Goal: Obtain resource: Obtain resource

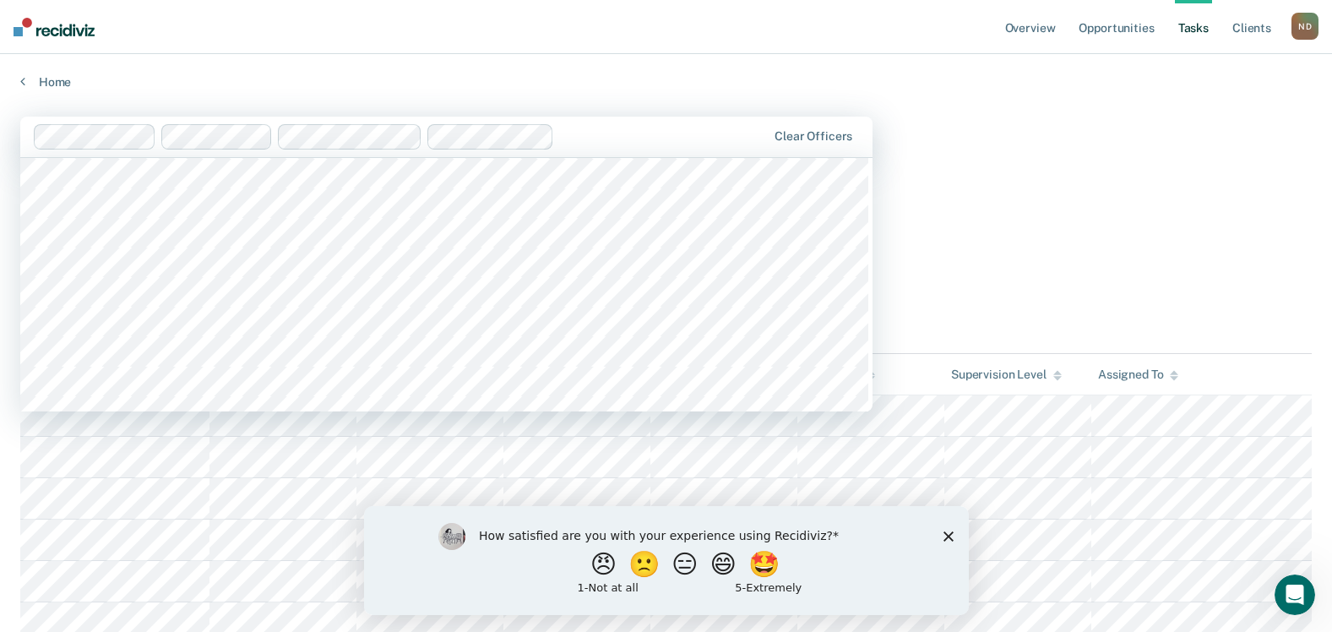
scroll to position [1858, 0]
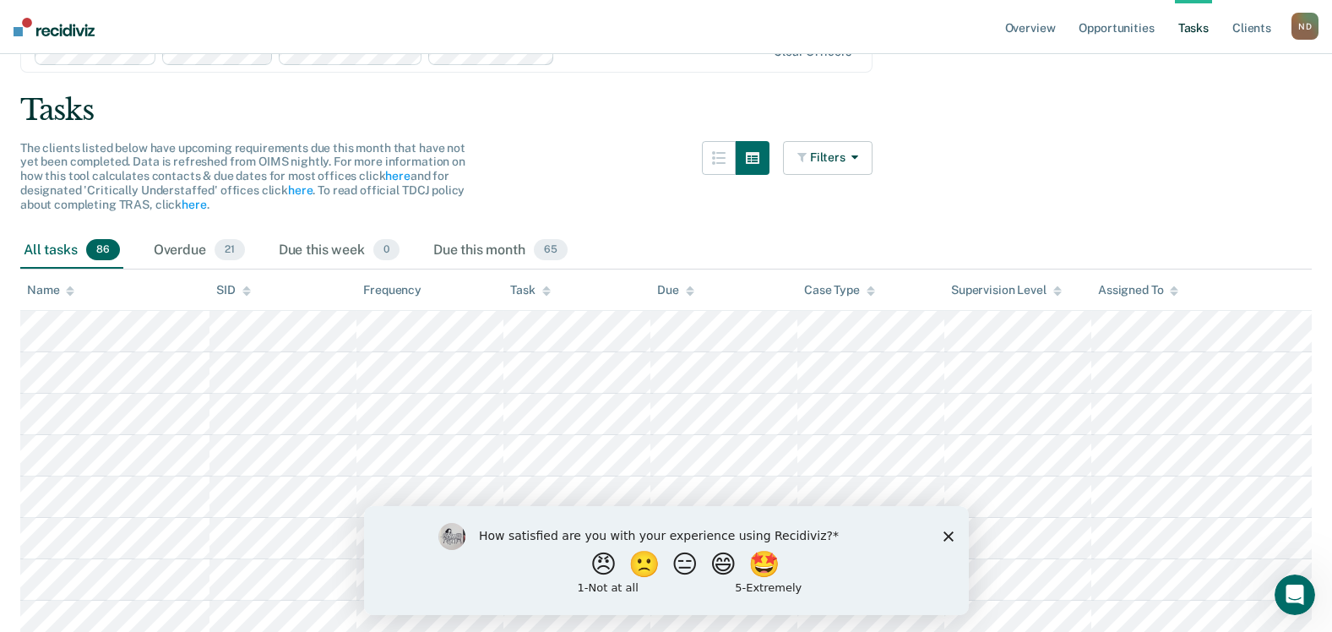
scroll to position [0, 0]
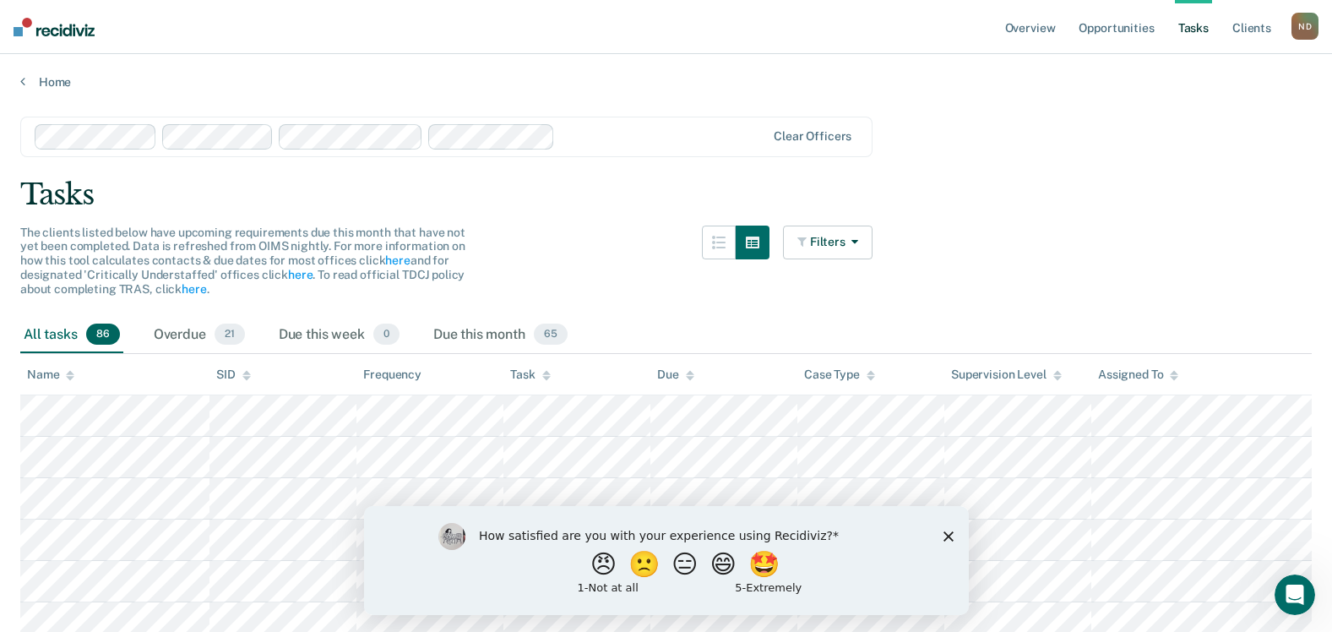
click at [1198, 30] on link "Tasks" at bounding box center [1193, 27] width 37 height 54
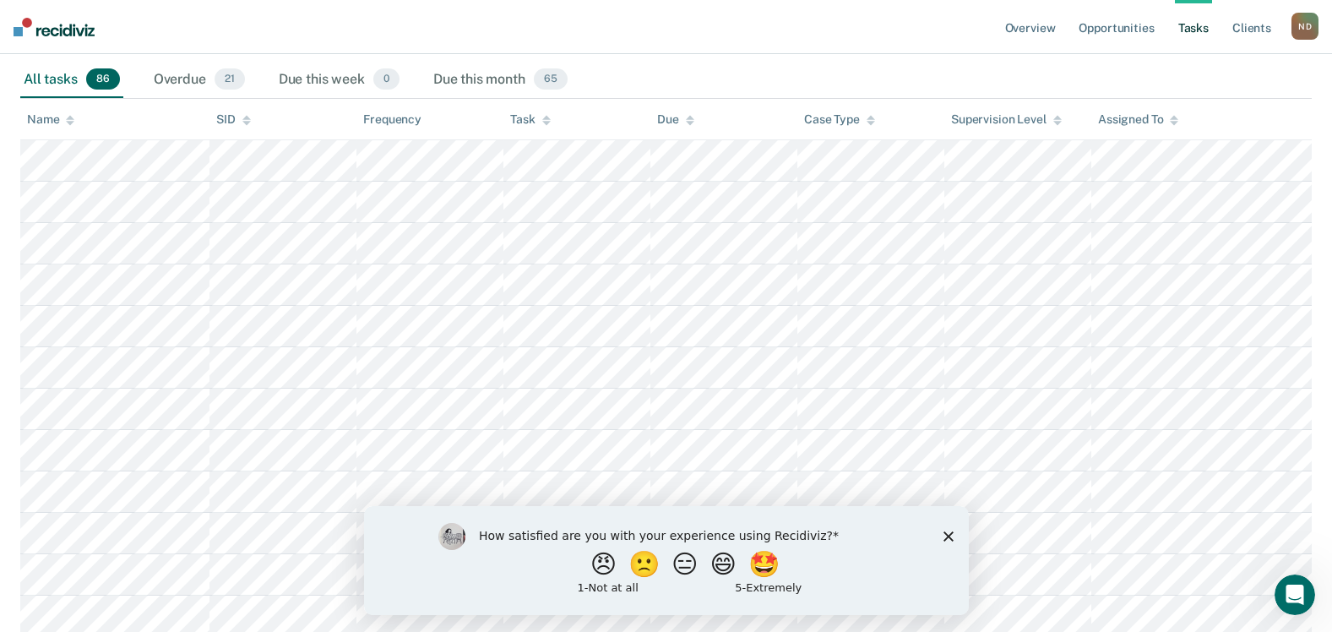
scroll to position [253, 0]
click at [1113, 25] on link "Opportunities" at bounding box center [1116, 27] width 82 height 54
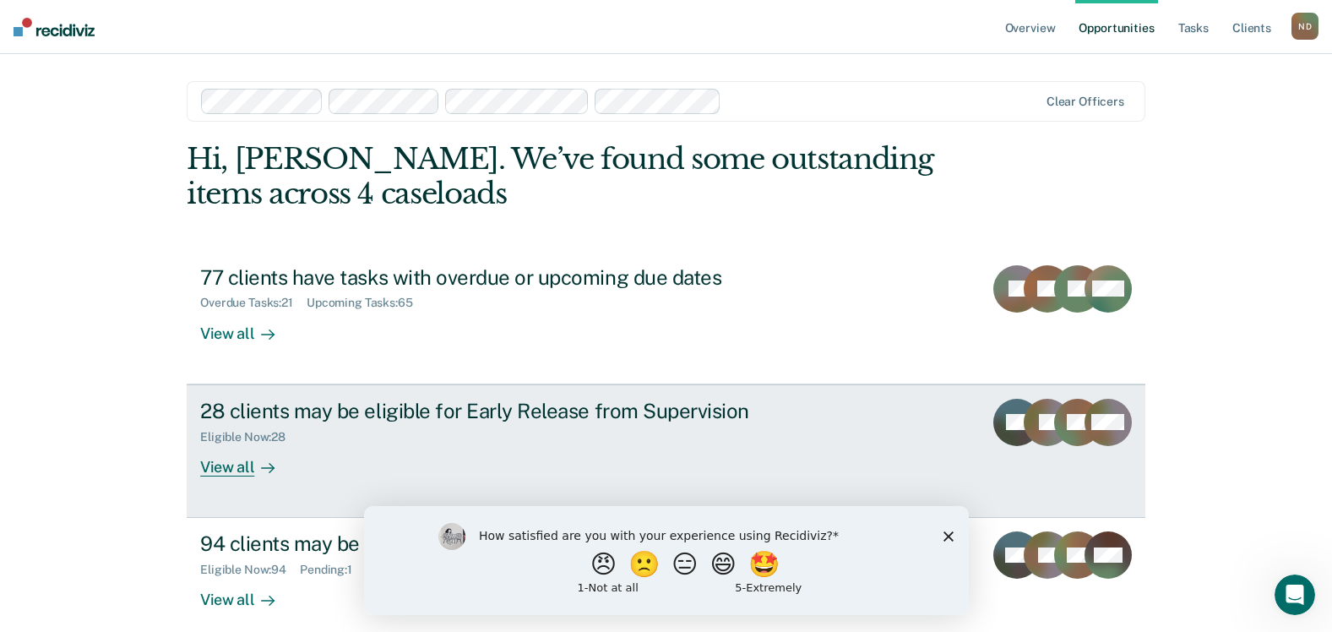
click at [222, 468] on div "View all" at bounding box center [247, 459] width 95 height 33
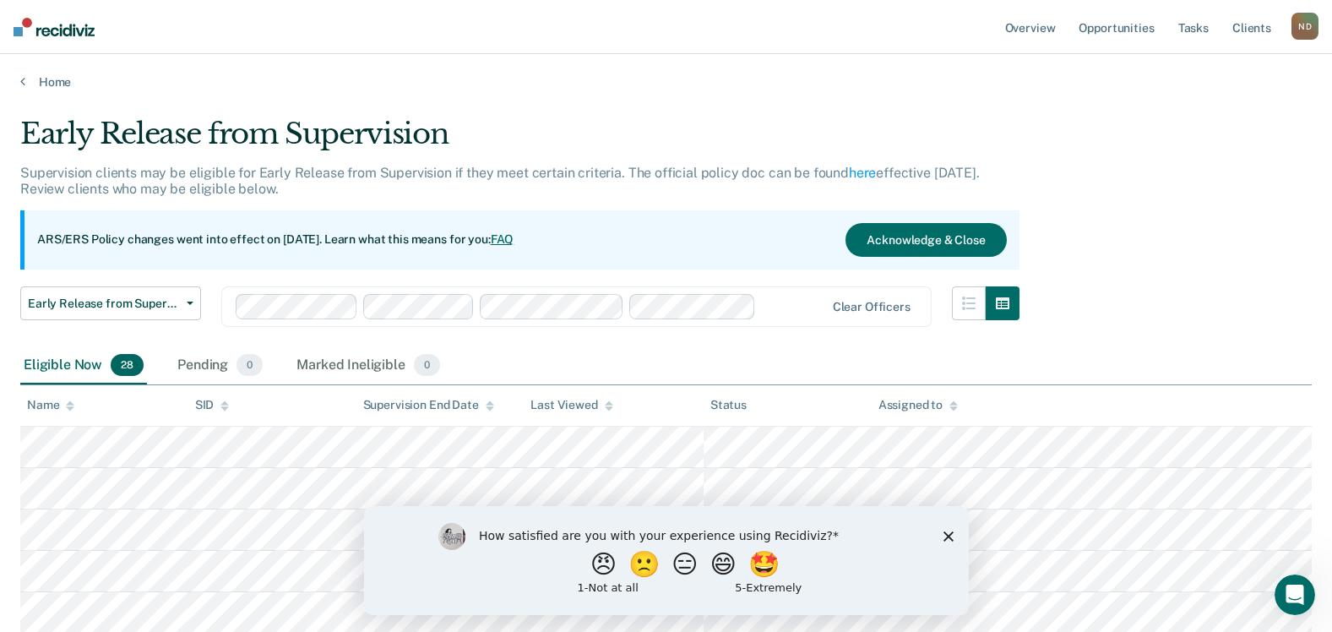
click at [55, 405] on div "Name" at bounding box center [50, 405] width 47 height 14
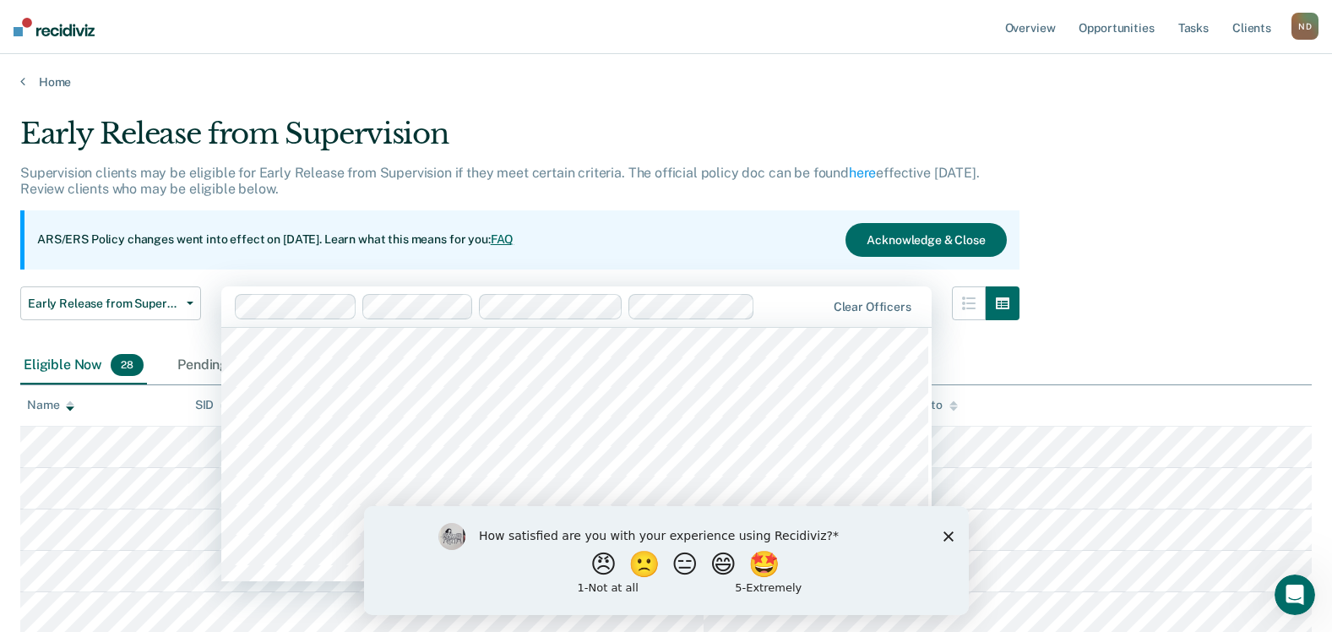
scroll to position [1351, 0]
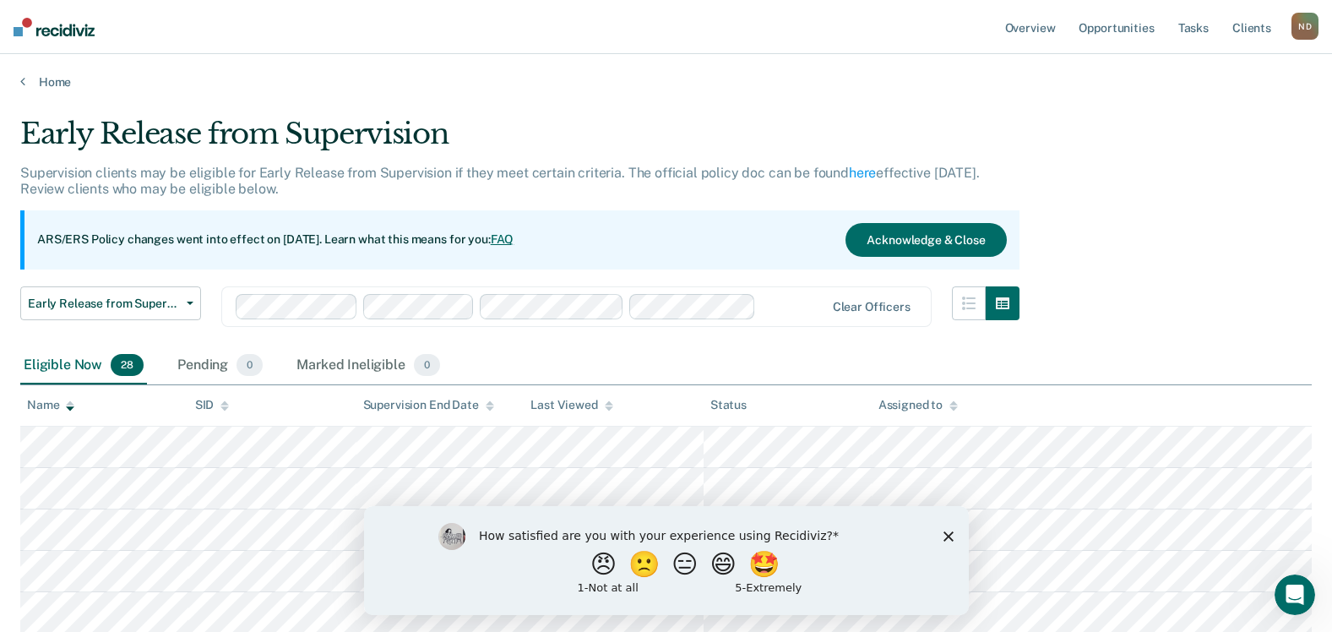
click at [692, 186] on div "Supervision clients may be eligible for Early Release from Supervision if they …" at bounding box center [519, 188] width 999 height 46
click at [1031, 32] on link "Overview" at bounding box center [1030, 27] width 57 height 54
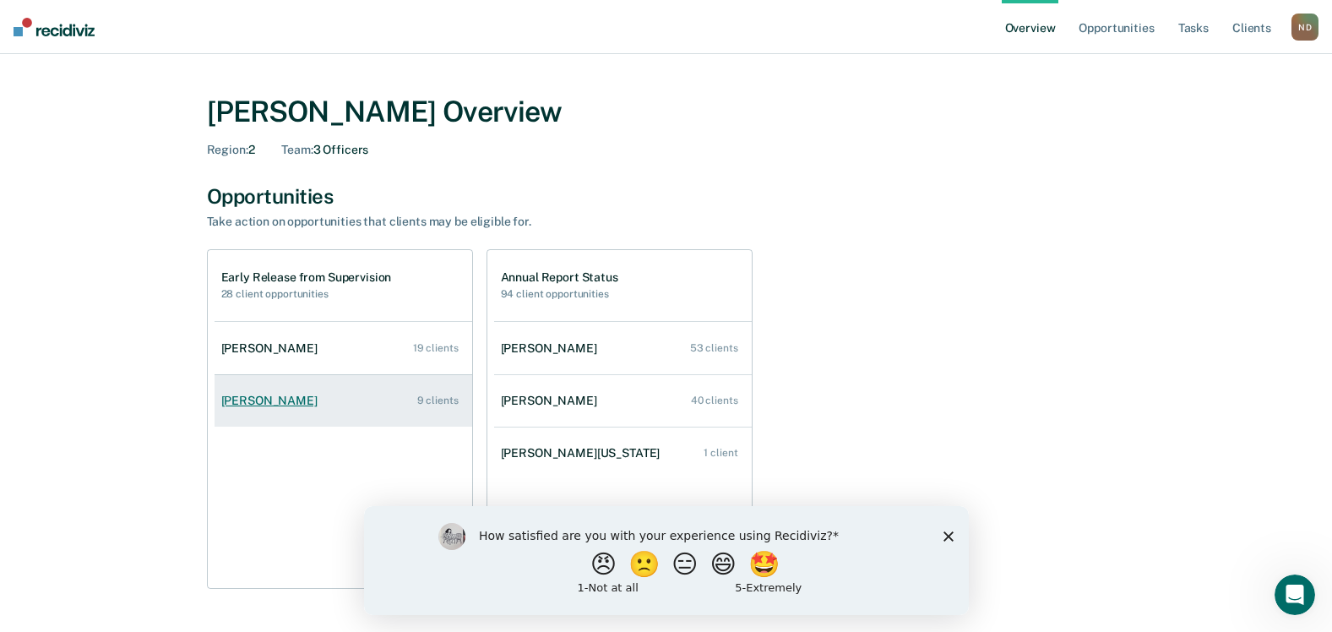
click at [226, 391] on link "[PERSON_NAME] 9 clients" at bounding box center [344, 401] width 258 height 48
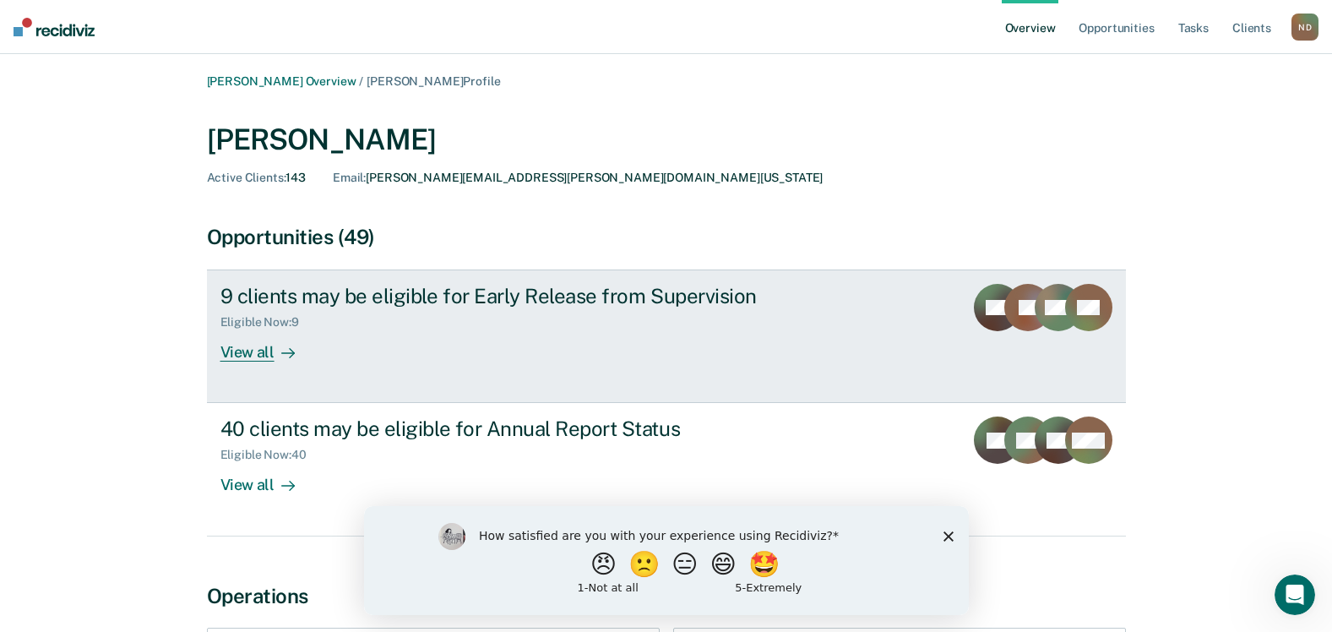
click at [258, 351] on div "View all" at bounding box center [267, 345] width 95 height 33
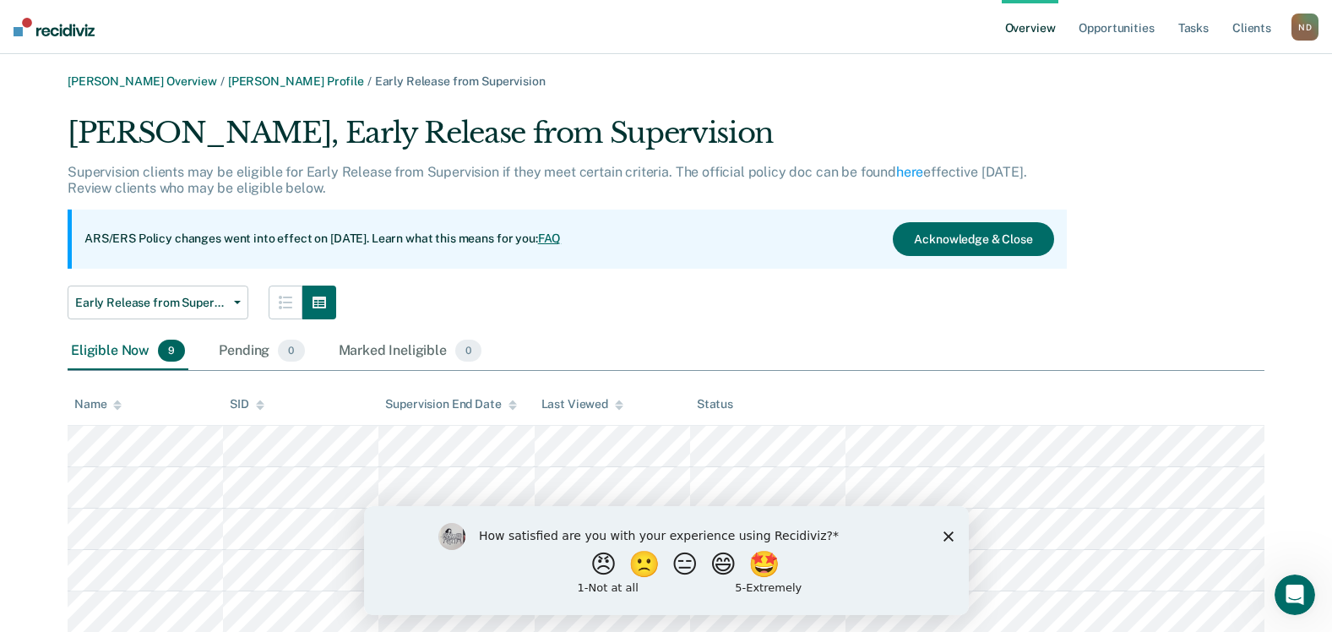
click at [105, 402] on div "Name" at bounding box center [97, 404] width 47 height 14
click at [87, 413] on th "Name" at bounding box center [145, 404] width 155 height 41
click at [115, 398] on div at bounding box center [117, 404] width 8 height 14
click at [110, 351] on div "Eligible Now 9" at bounding box center [128, 351] width 121 height 37
click at [118, 405] on icon at bounding box center [117, 405] width 8 height 11
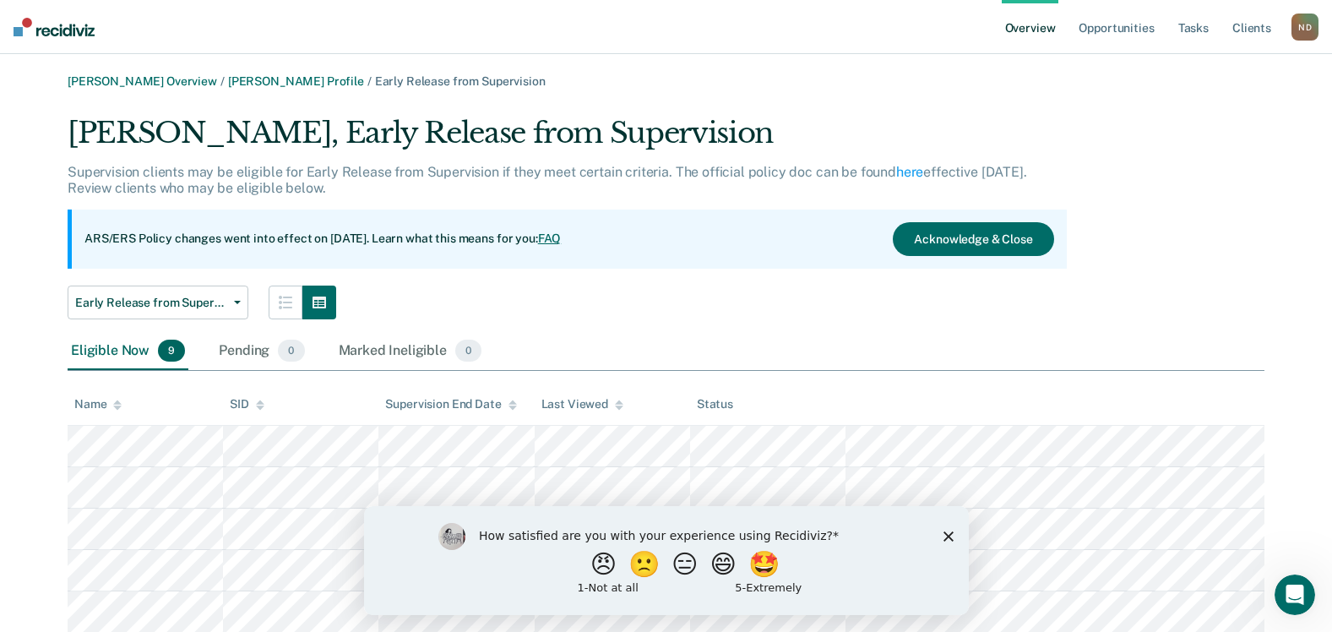
click at [118, 405] on icon at bounding box center [117, 405] width 8 height 11
click at [118, 404] on icon at bounding box center [117, 405] width 8 height 11
click at [118, 401] on icon at bounding box center [117, 402] width 8 height 4
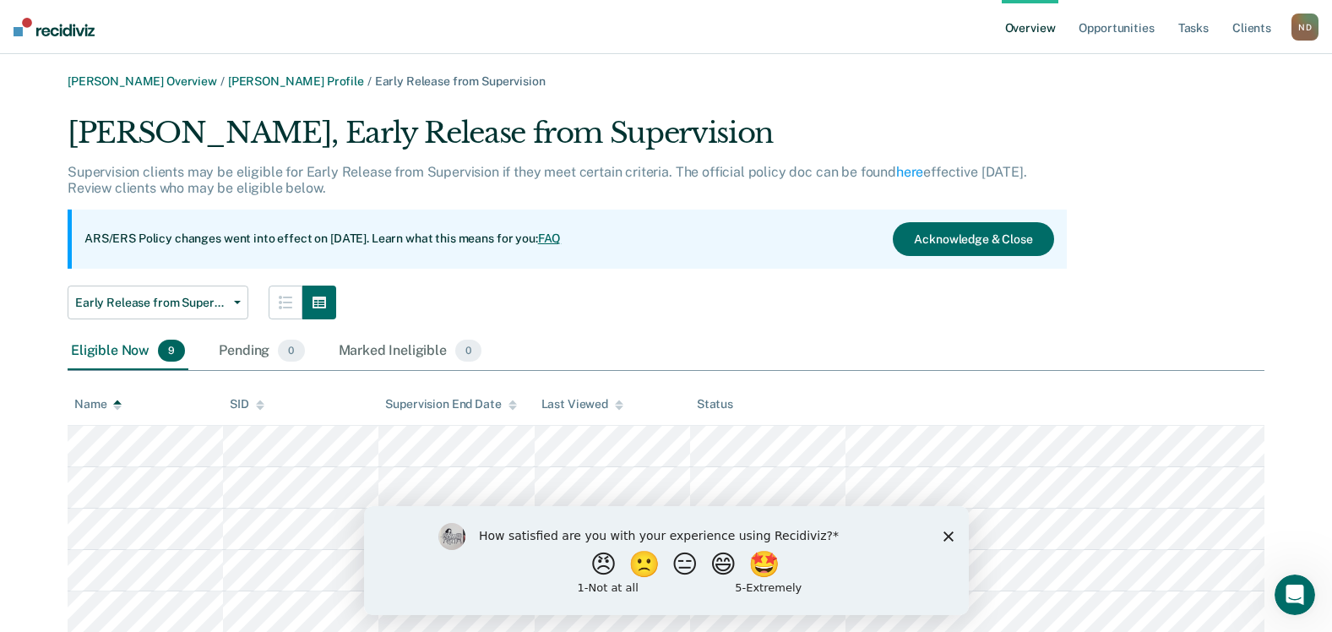
click at [118, 401] on icon at bounding box center [117, 402] width 8 height 4
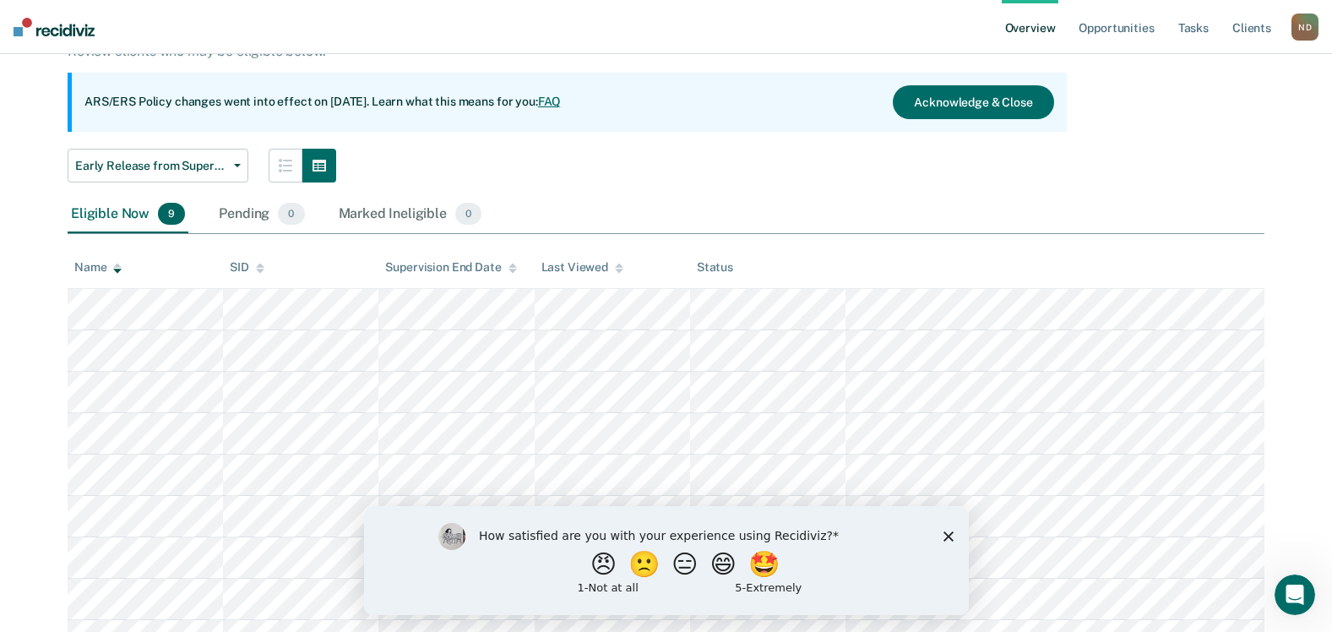
scroll to position [136, 0]
click at [120, 263] on div at bounding box center [117, 268] width 8 height 14
click at [119, 268] on icon at bounding box center [117, 266] width 8 height 4
click at [120, 268] on icon at bounding box center [117, 266] width 8 height 4
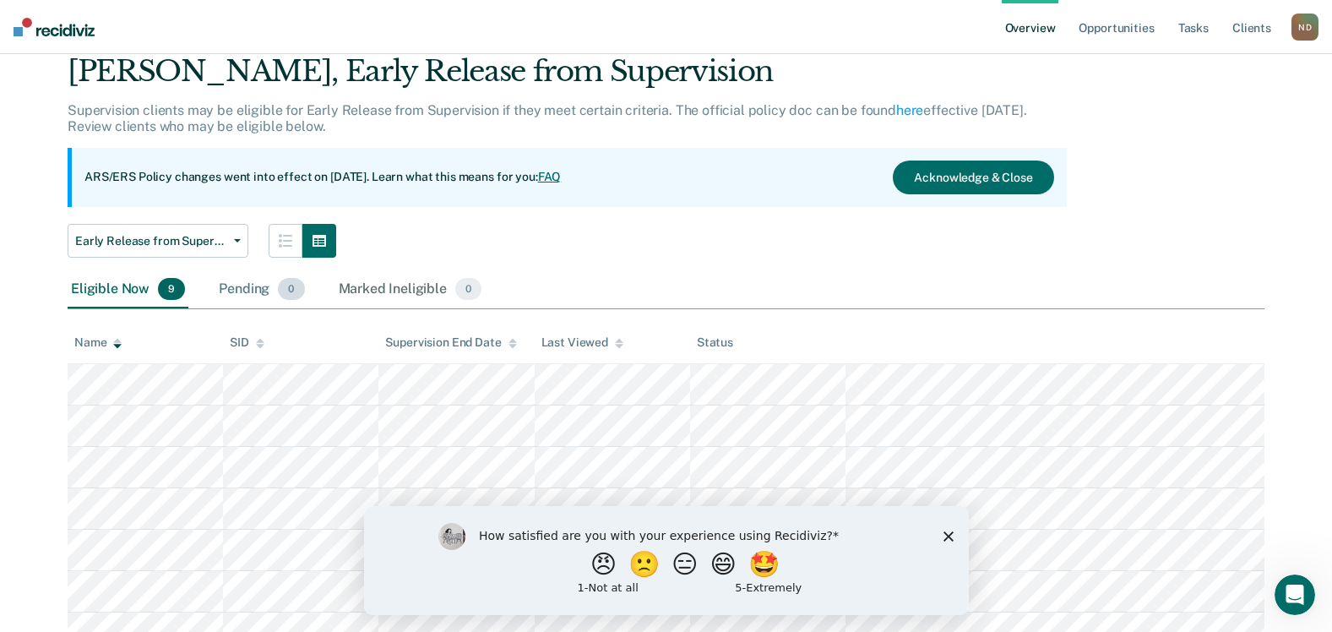
scroll to position [0, 0]
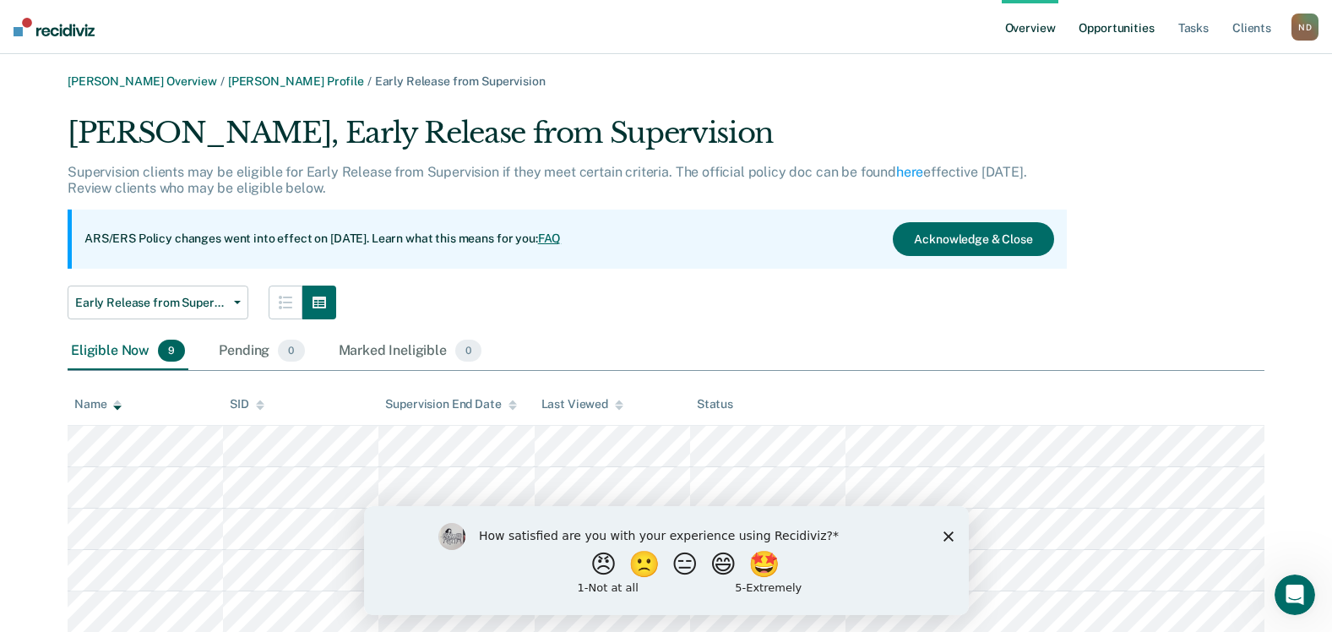
click at [1116, 31] on link "Opportunities" at bounding box center [1116, 27] width 82 height 54
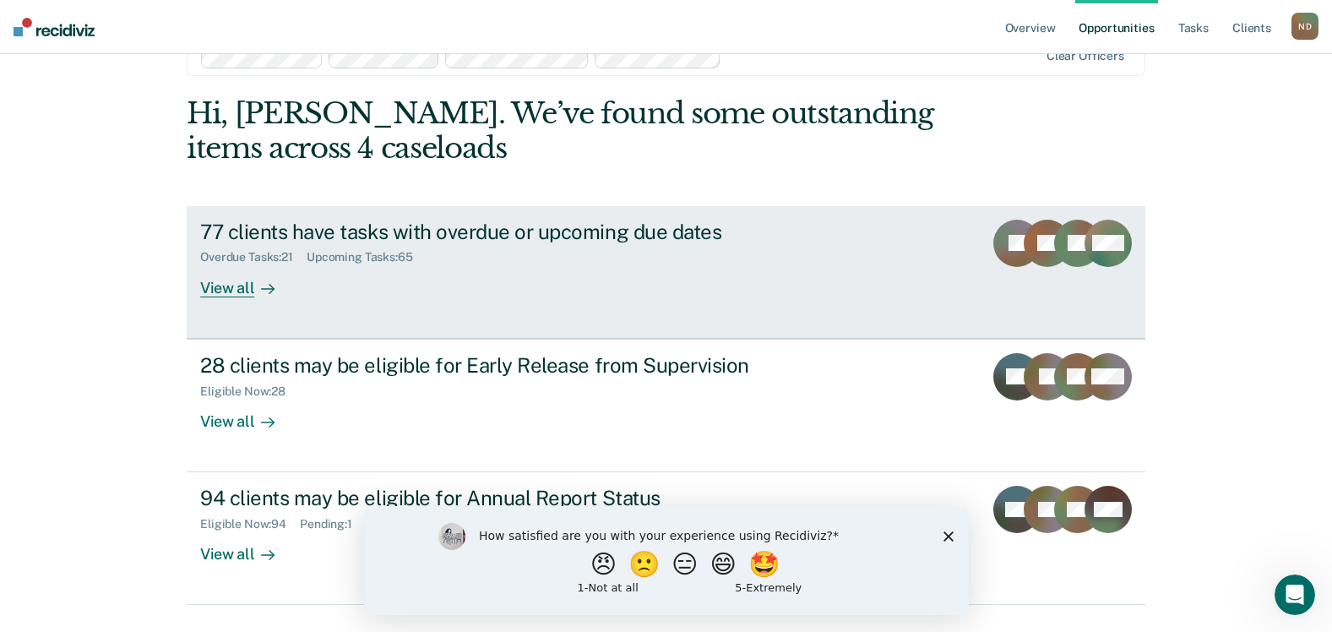
scroll to position [84, 0]
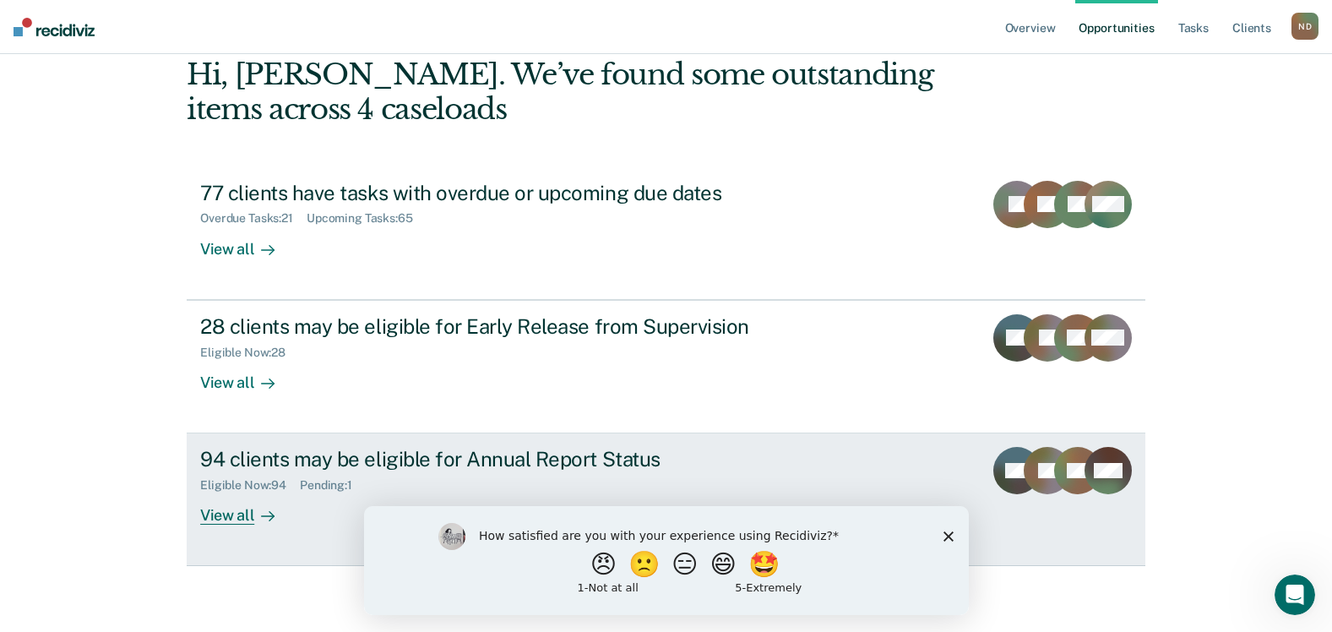
click at [242, 517] on div "View all" at bounding box center [247, 508] width 95 height 33
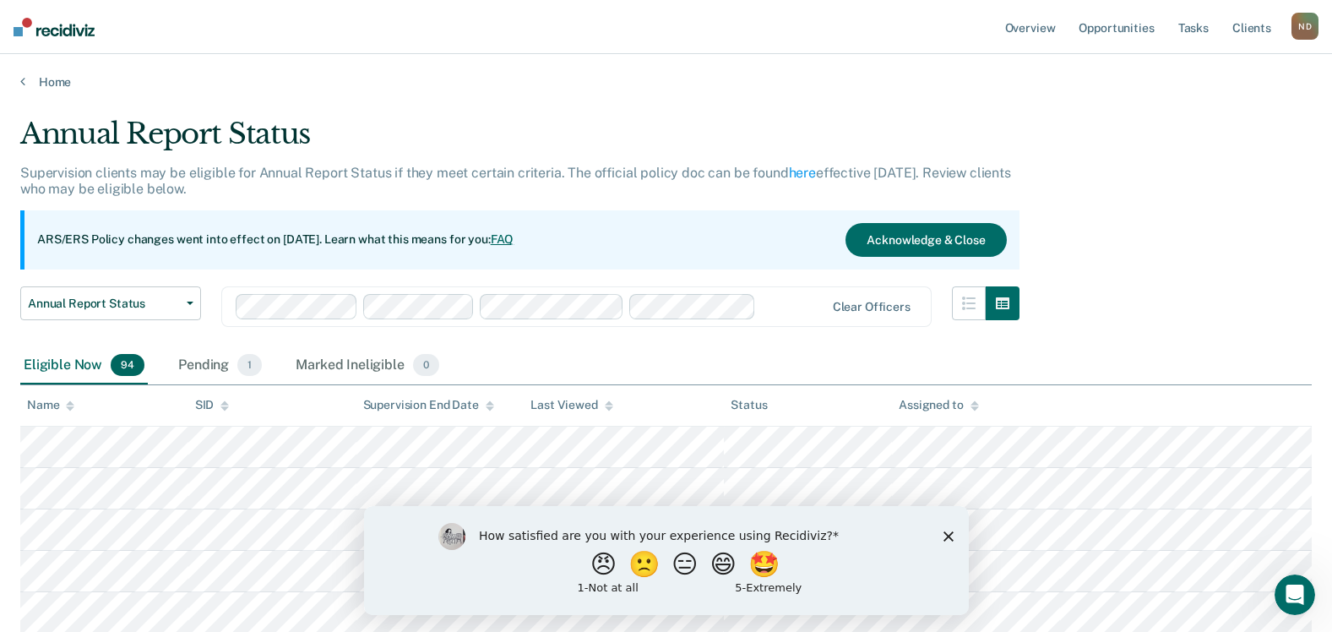
click at [60, 367] on div "Eligible Now 94" at bounding box center [84, 365] width 128 height 37
click at [41, 406] on div "Name" at bounding box center [50, 405] width 47 height 14
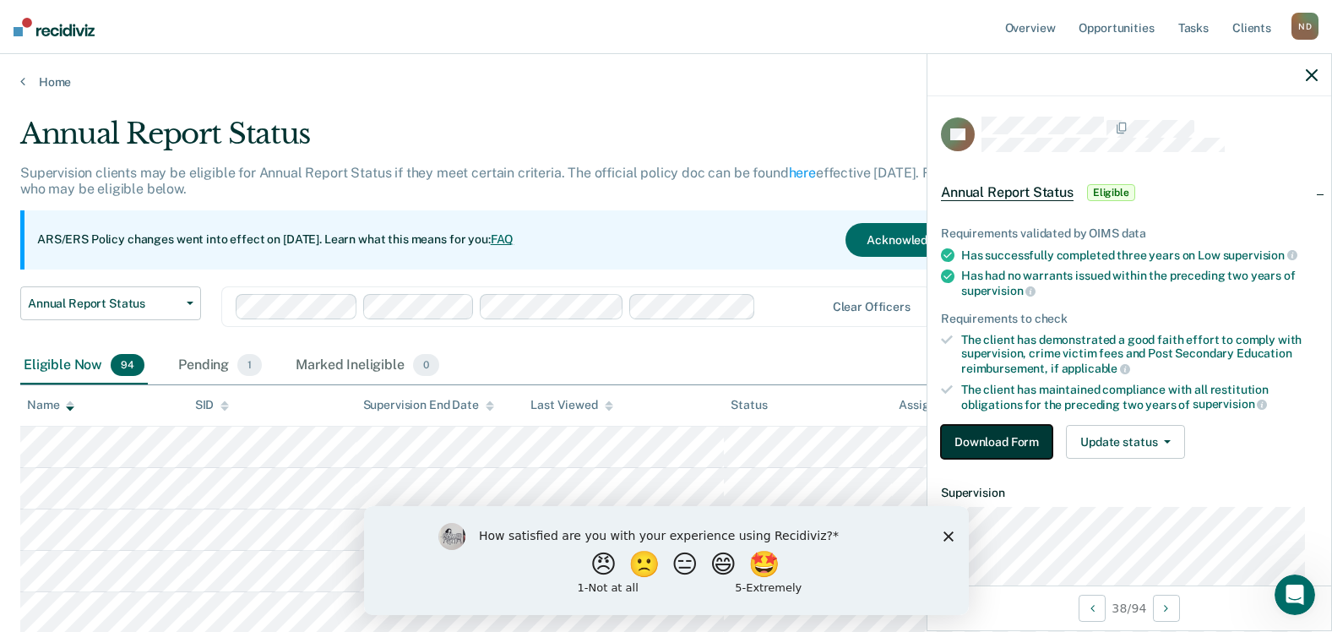
click at [1016, 436] on button "Download Form" at bounding box center [996, 442] width 111 height 34
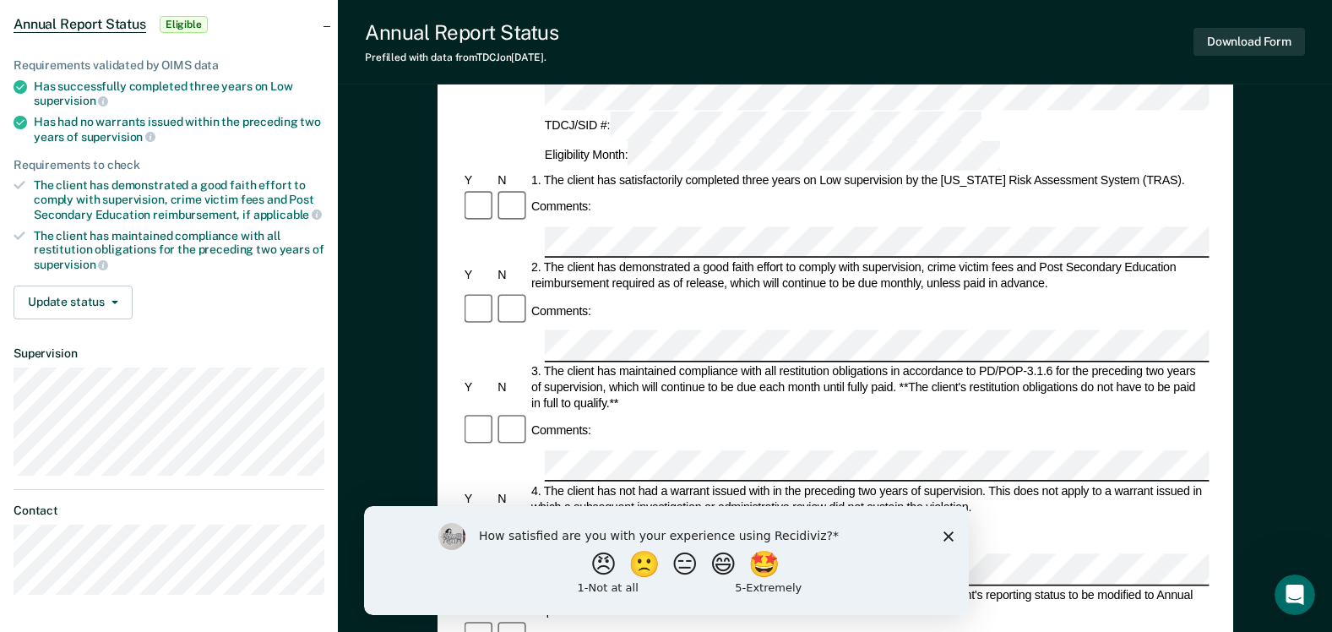
scroll to position [169, 0]
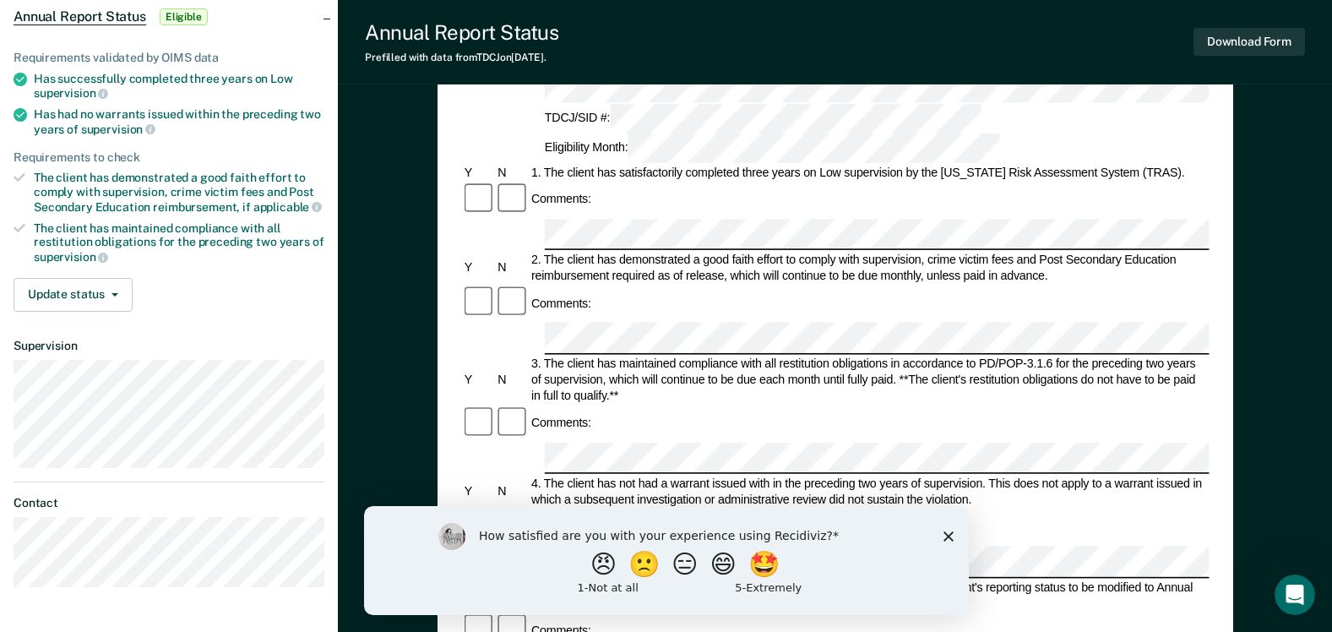
click at [944, 537] on polygon "Close survey" at bounding box center [948, 535] width 10 height 10
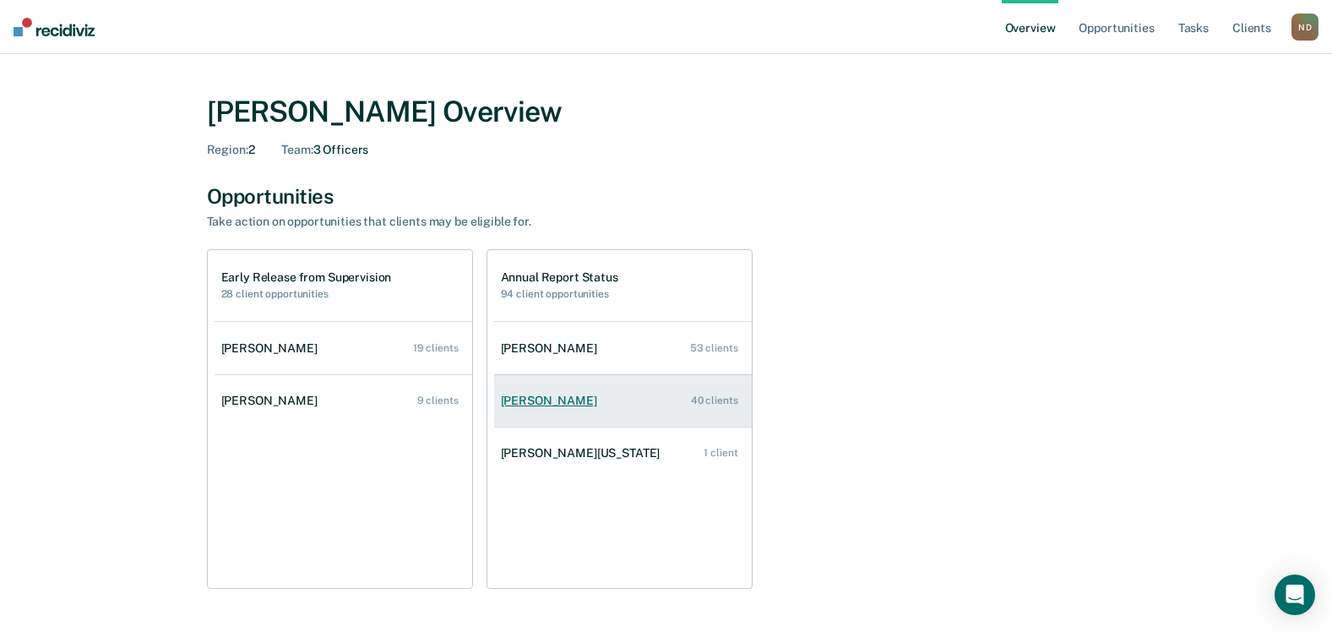
click at [553, 400] on div "[PERSON_NAME]" at bounding box center [552, 401] width 103 height 14
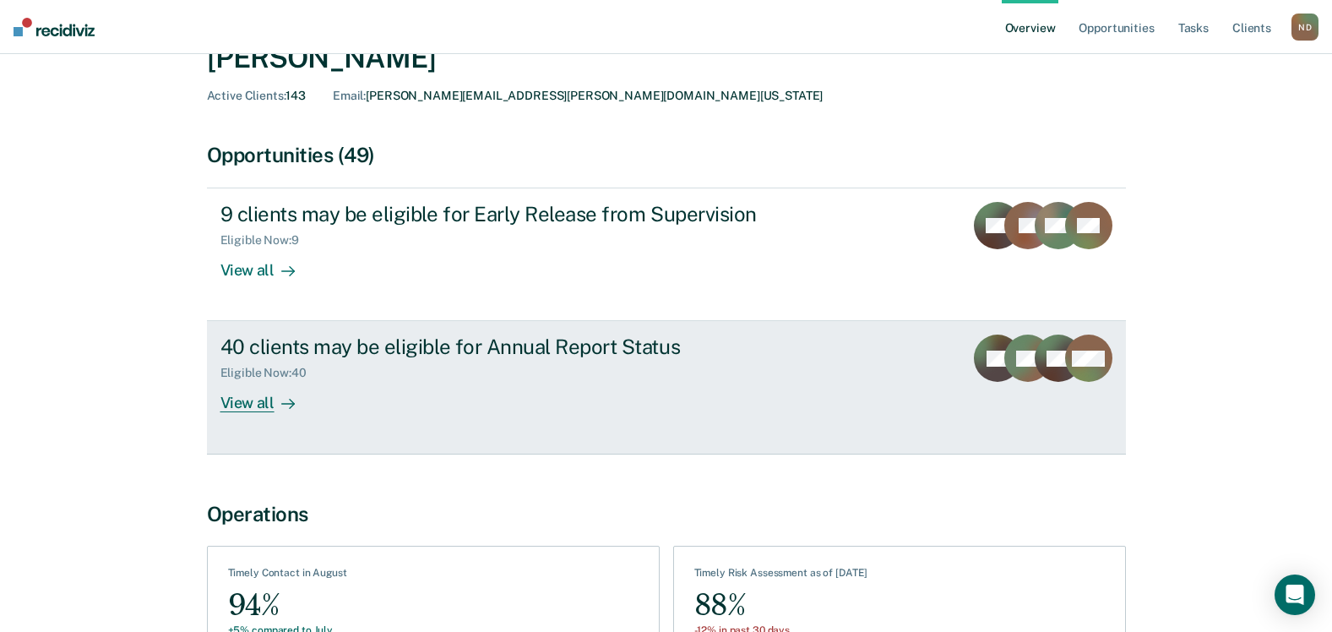
scroll to position [169, 0]
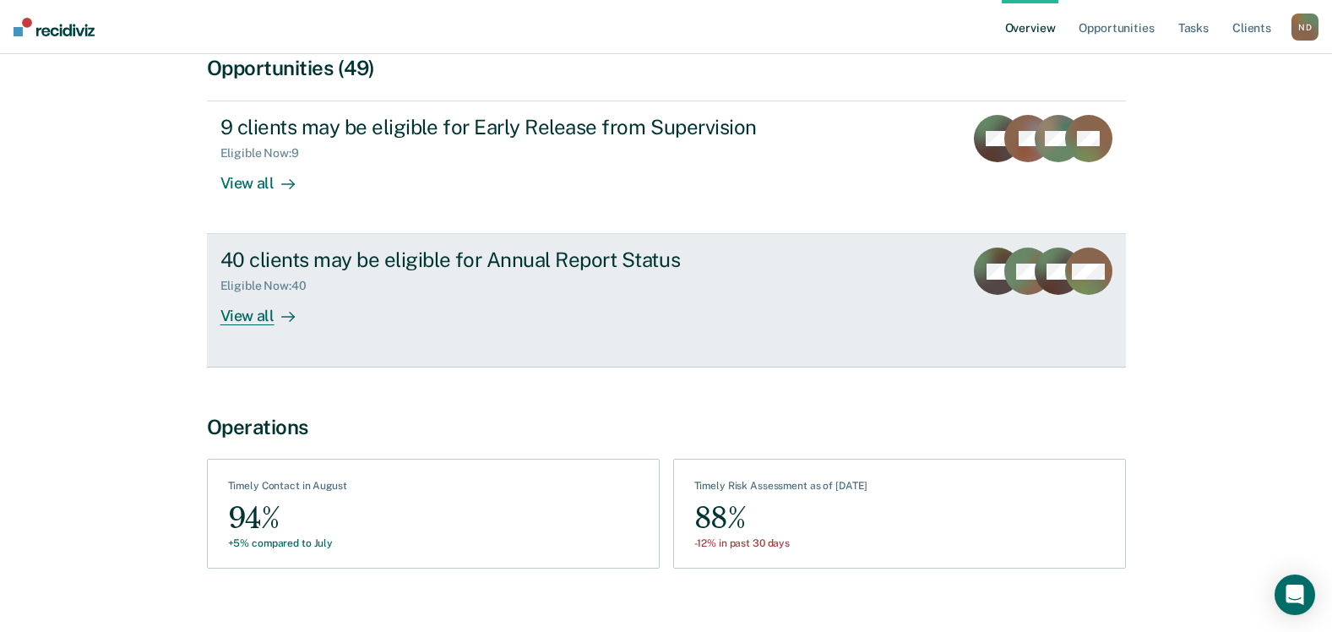
click at [336, 261] on div "40 clients may be eligible for Annual Report Status" at bounding box center [516, 259] width 593 height 24
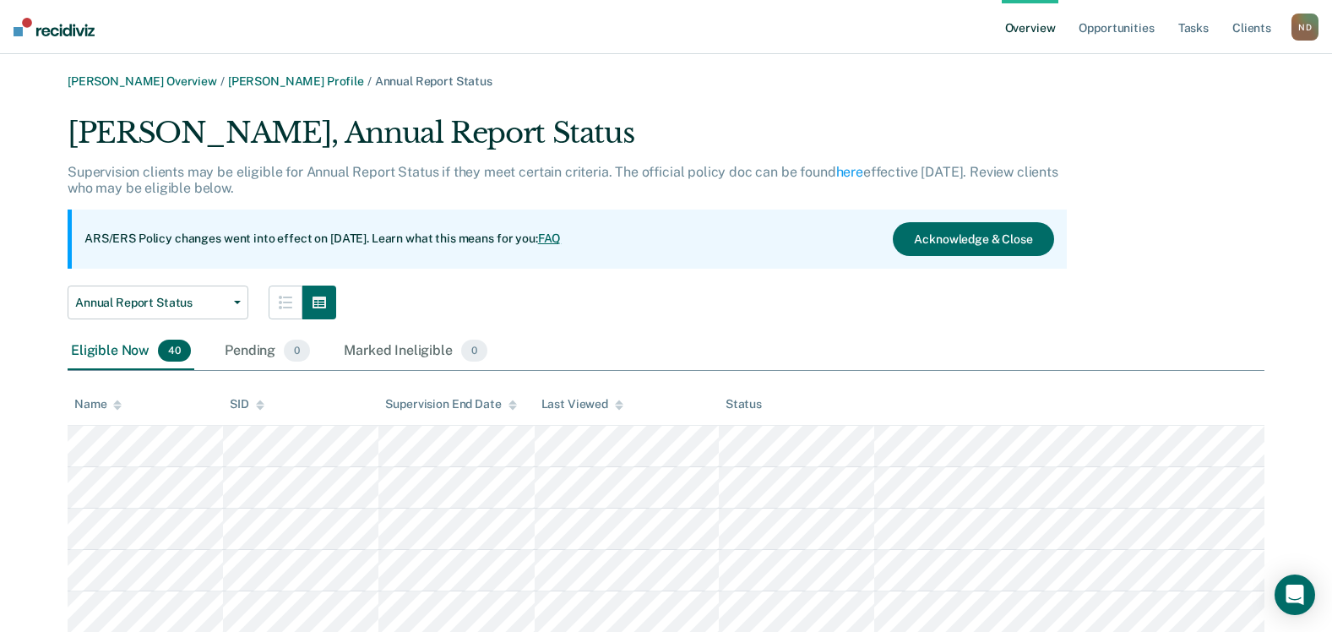
click at [97, 400] on div "Name" at bounding box center [97, 404] width 47 height 14
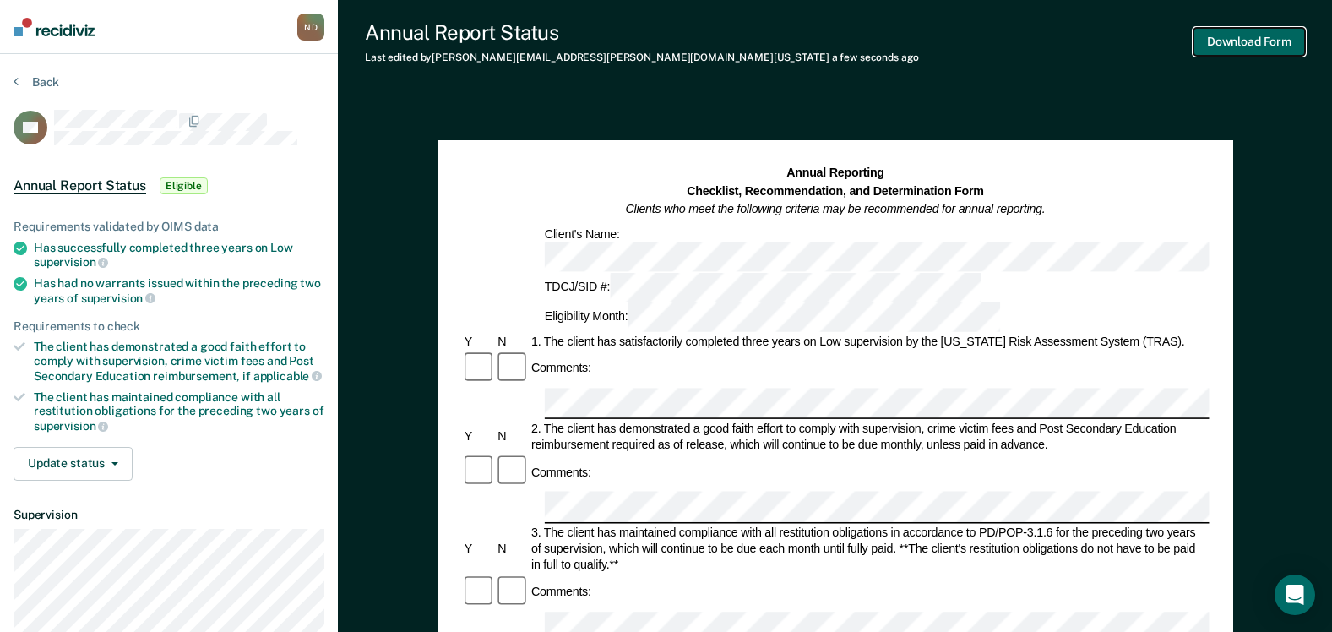
click at [1248, 41] on button "Download Form" at bounding box center [1248, 42] width 111 height 28
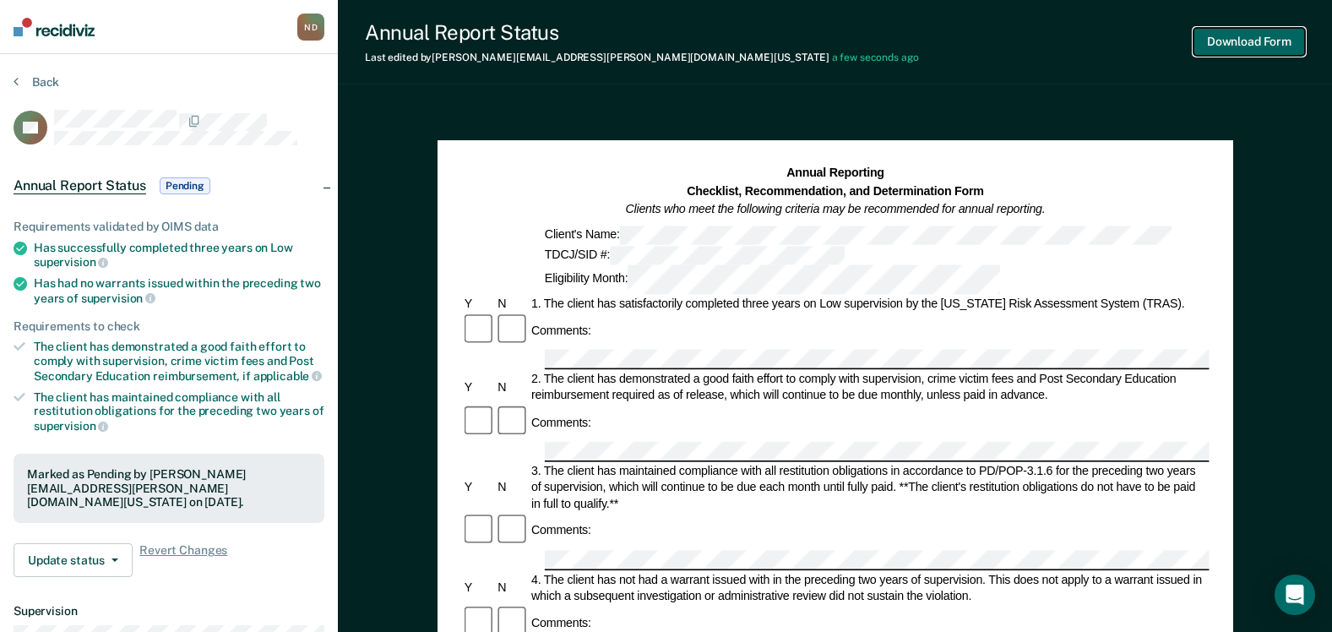
click at [1220, 40] on button "Download Form" at bounding box center [1248, 42] width 111 height 28
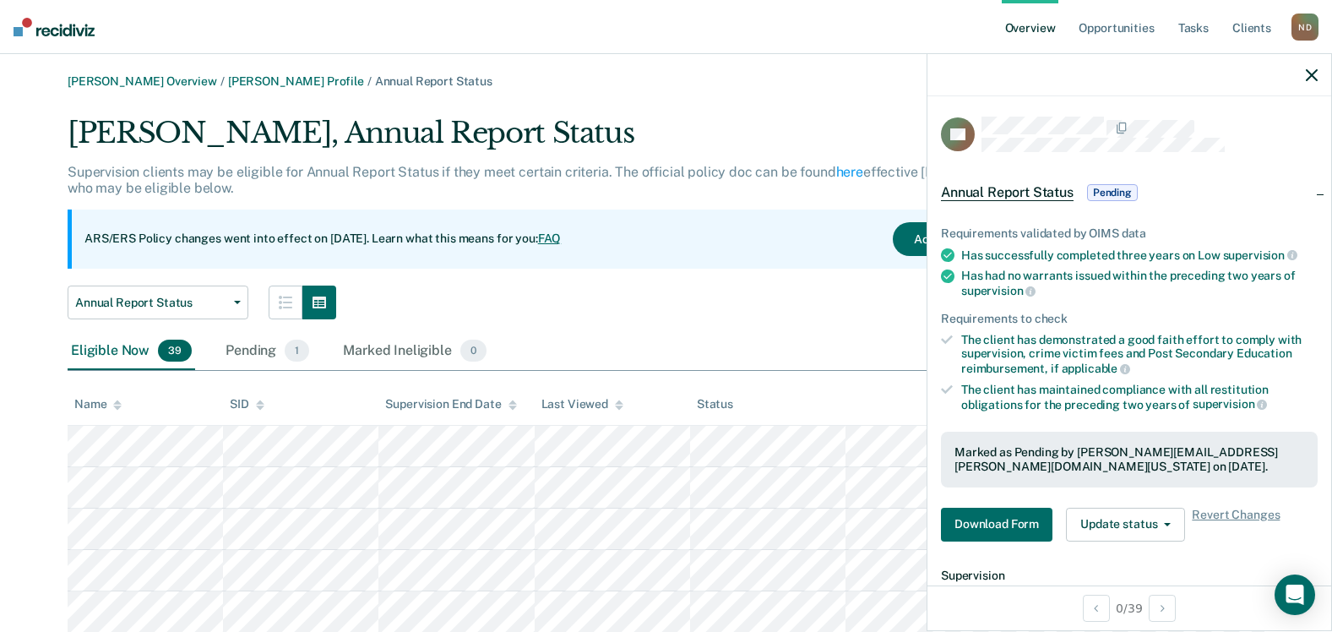
click at [100, 404] on div "Name" at bounding box center [97, 404] width 47 height 14
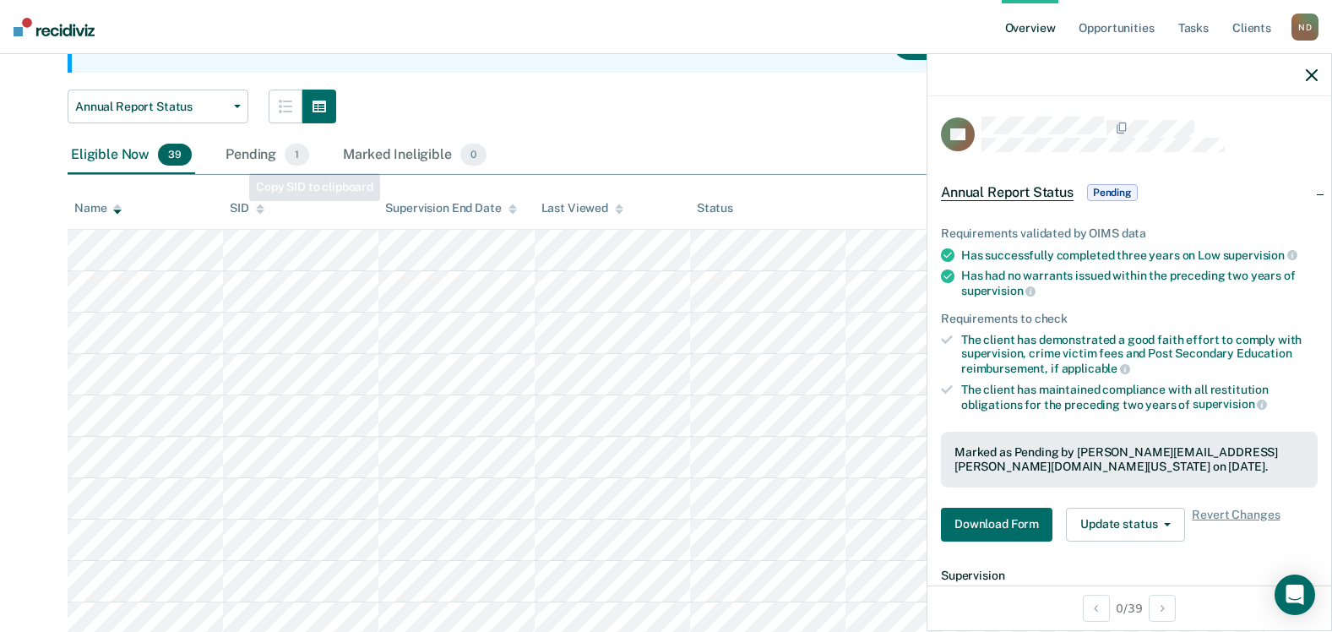
scroll to position [169, 0]
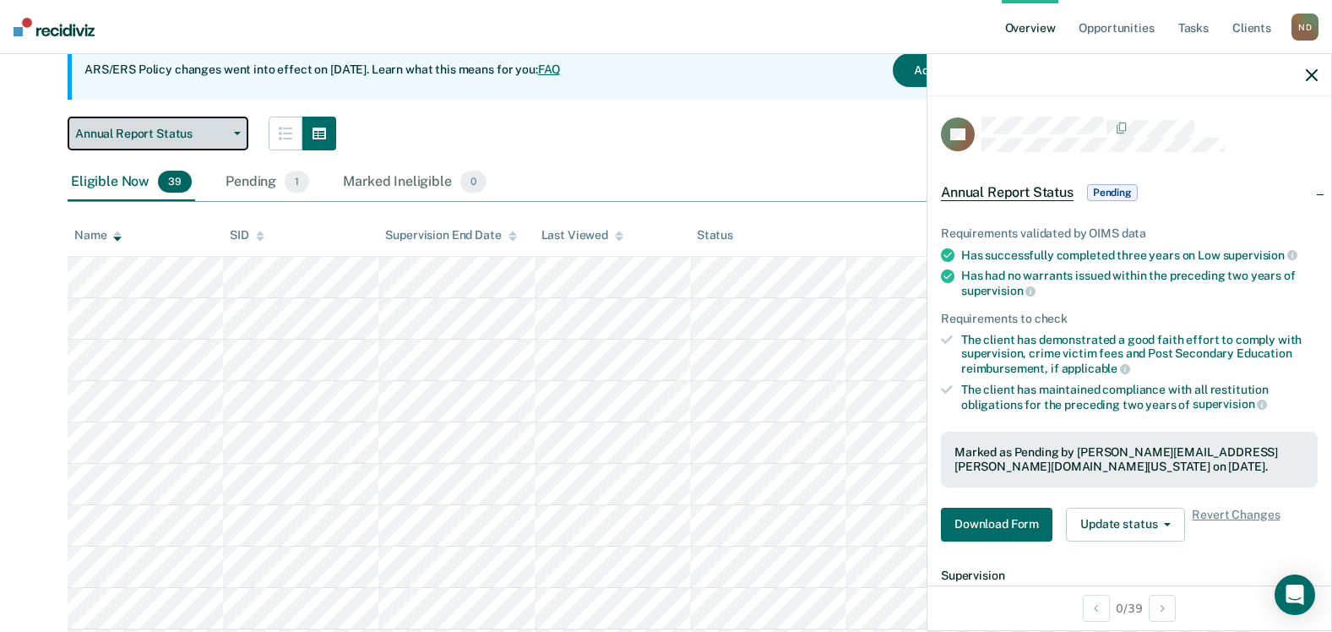
click at [243, 126] on button "Annual Report Status" at bounding box center [158, 134] width 181 height 34
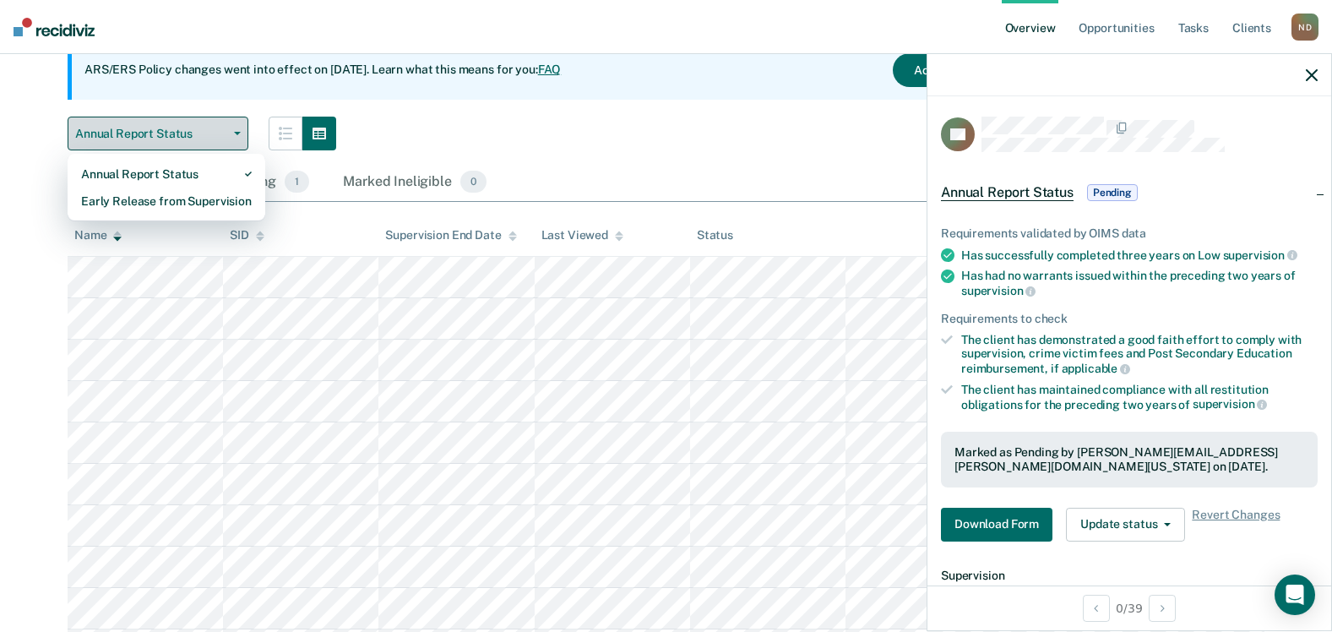
click at [243, 126] on button "Annual Report Status" at bounding box center [158, 134] width 181 height 34
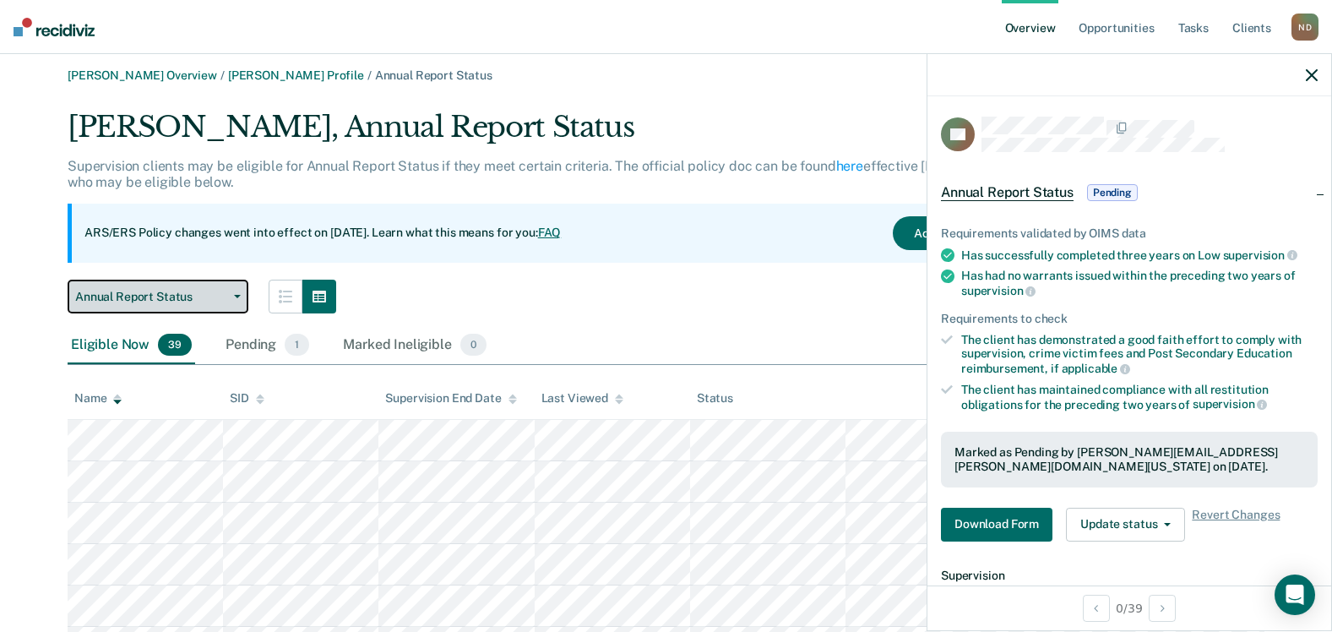
scroll to position [0, 0]
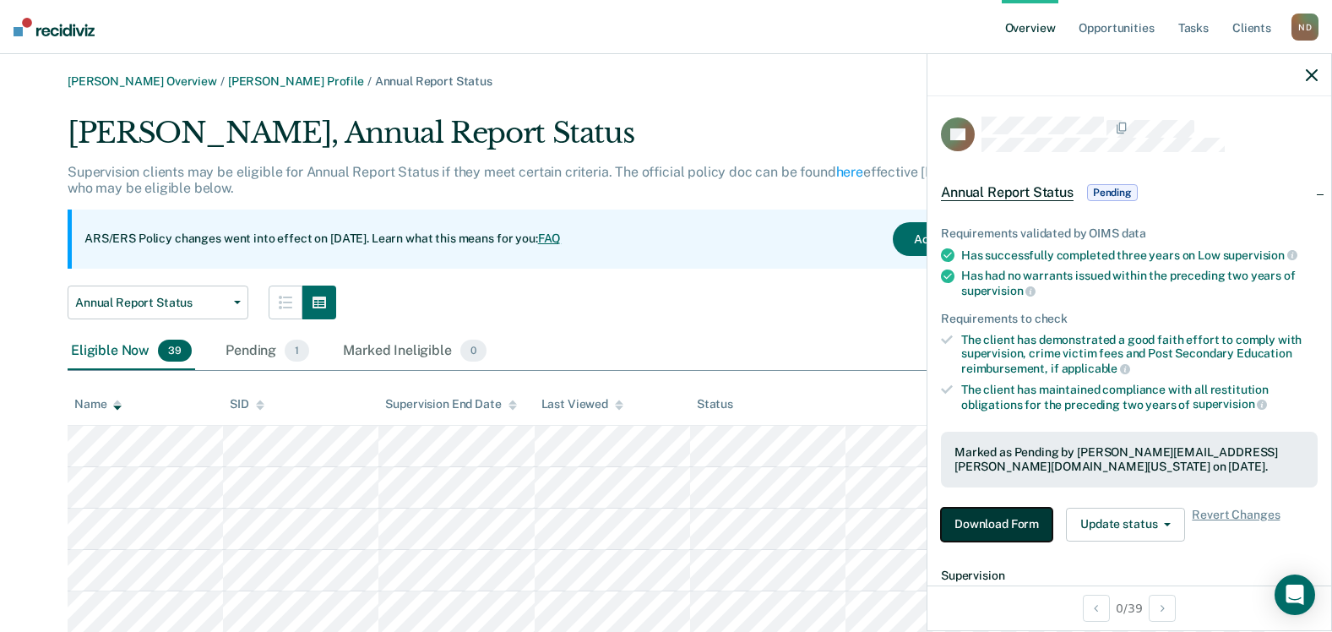
click at [1023, 514] on button "Download Form" at bounding box center [996, 525] width 111 height 34
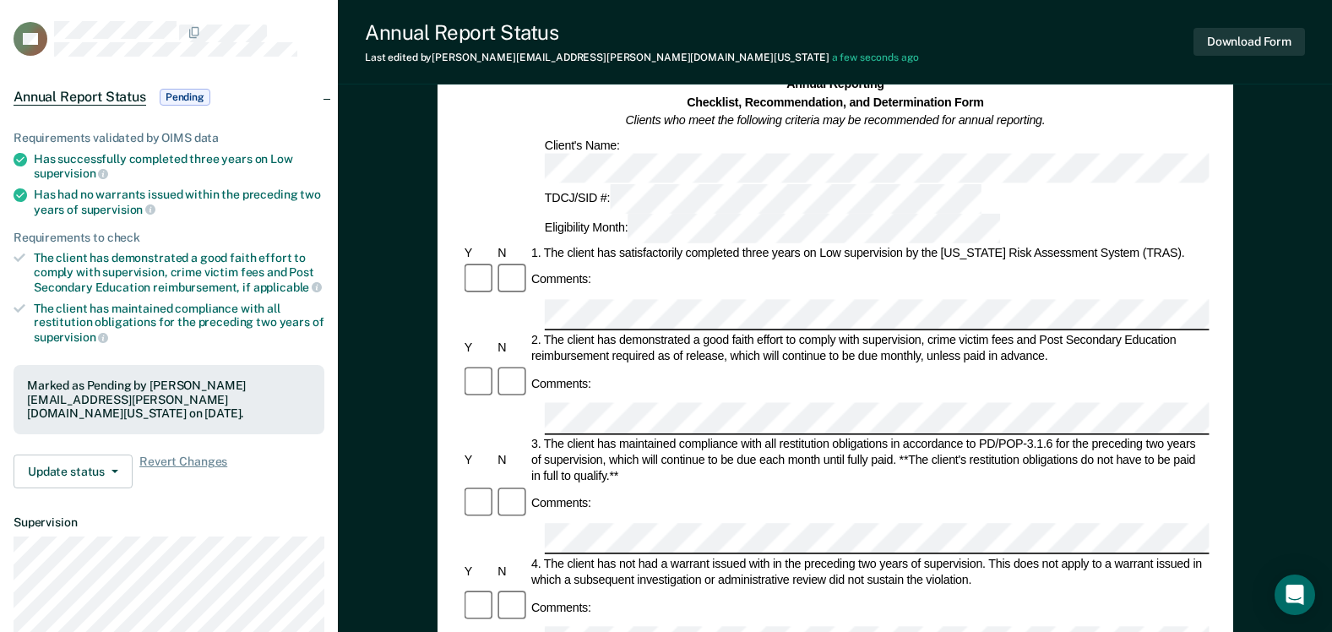
scroll to position [84, 0]
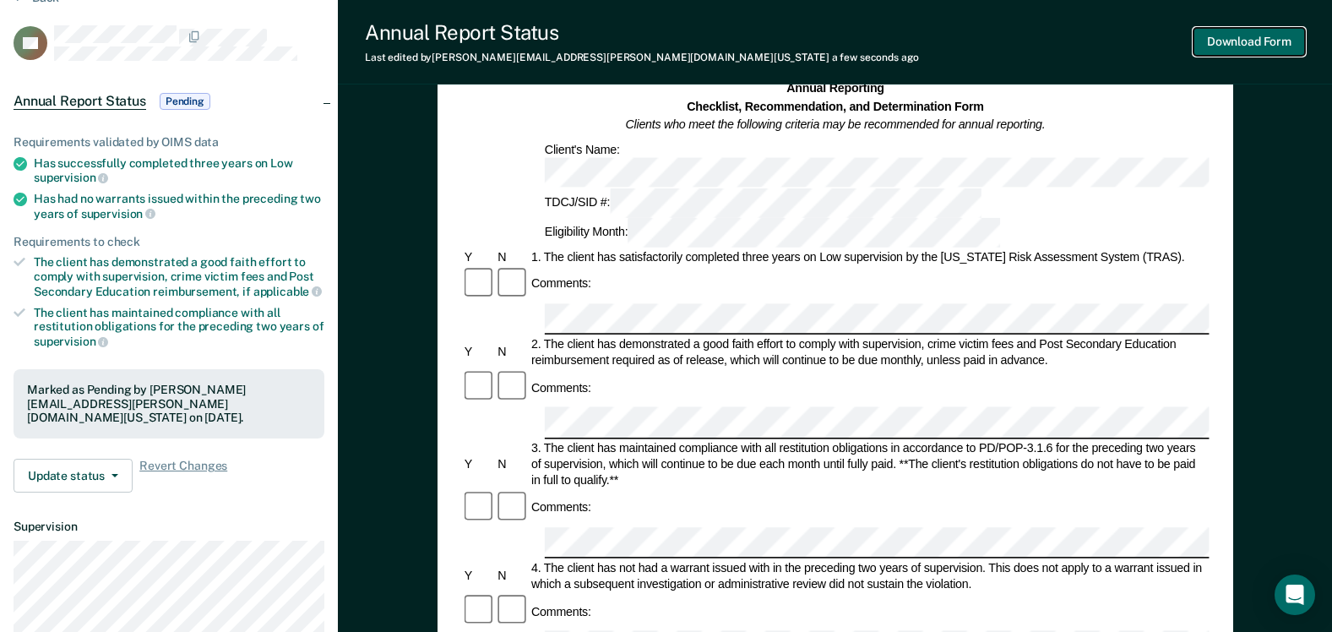
click at [1258, 40] on button "Download Form" at bounding box center [1248, 42] width 111 height 28
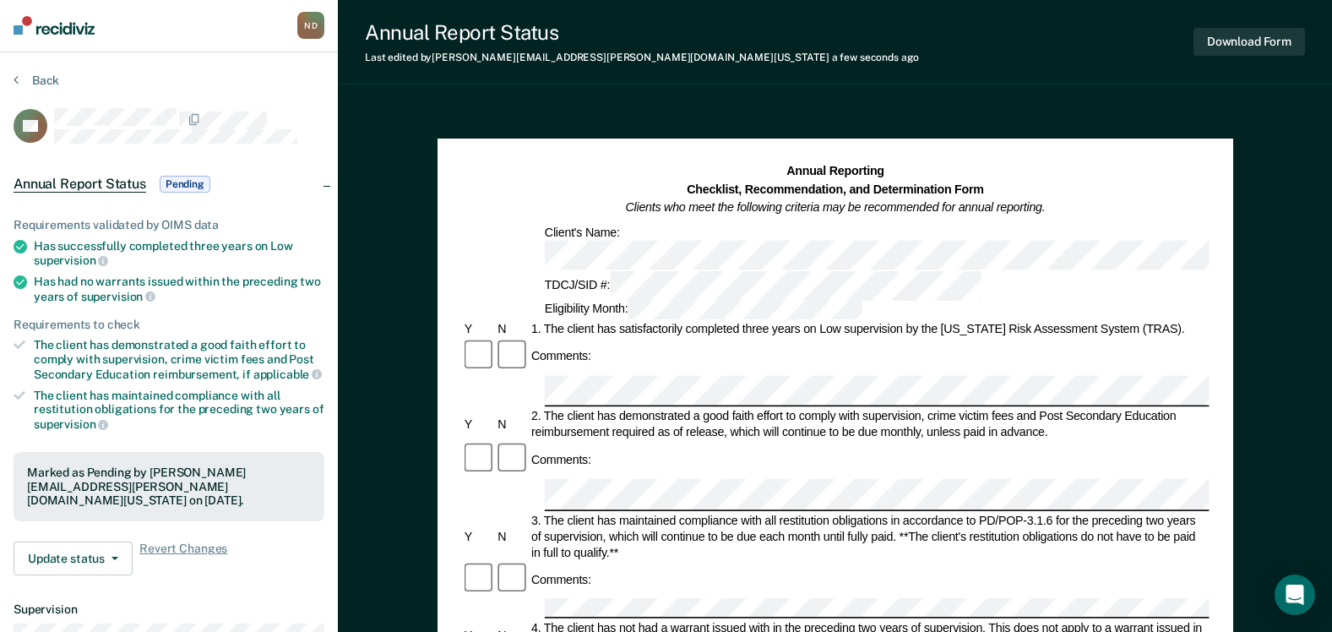
scroll to position [0, 0]
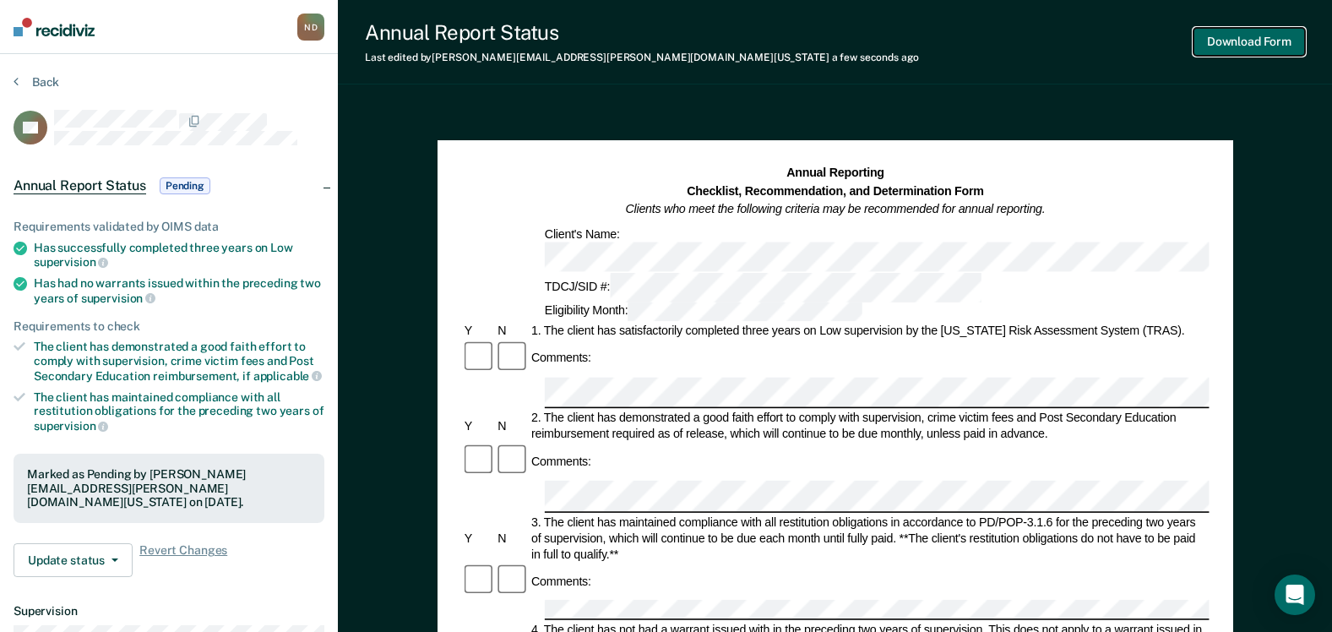
click at [1267, 47] on button "Download Form" at bounding box center [1248, 42] width 111 height 28
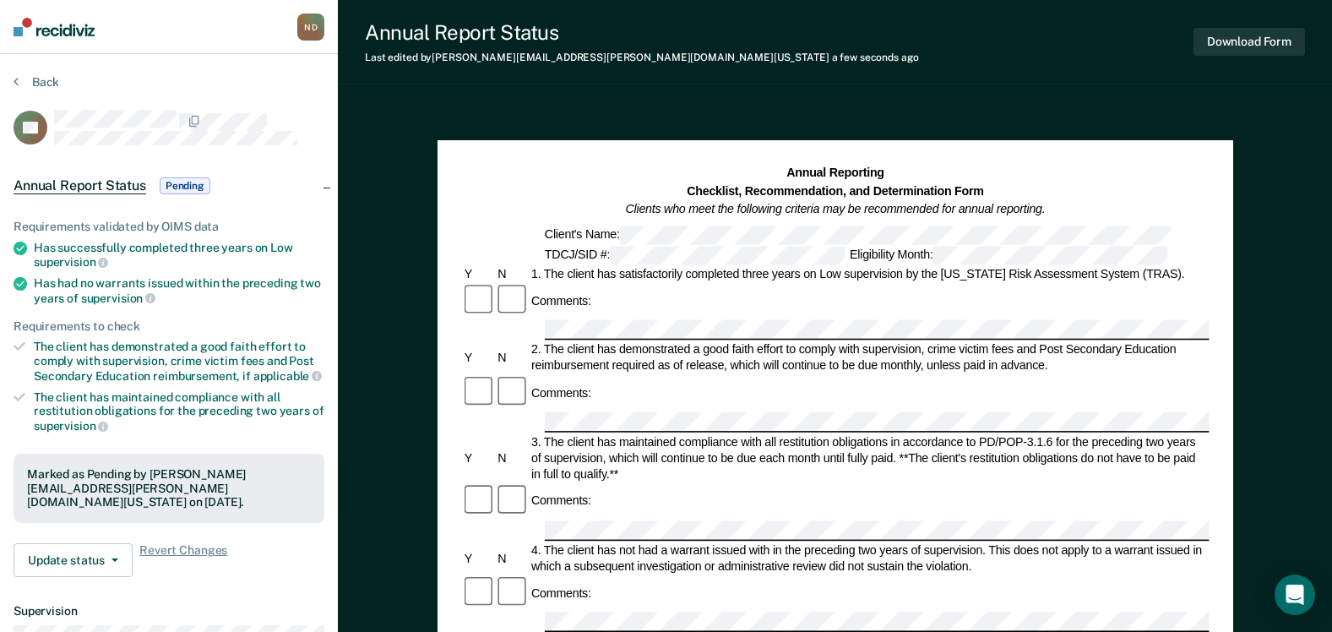
click at [49, 28] on img at bounding box center [54, 27] width 81 height 19
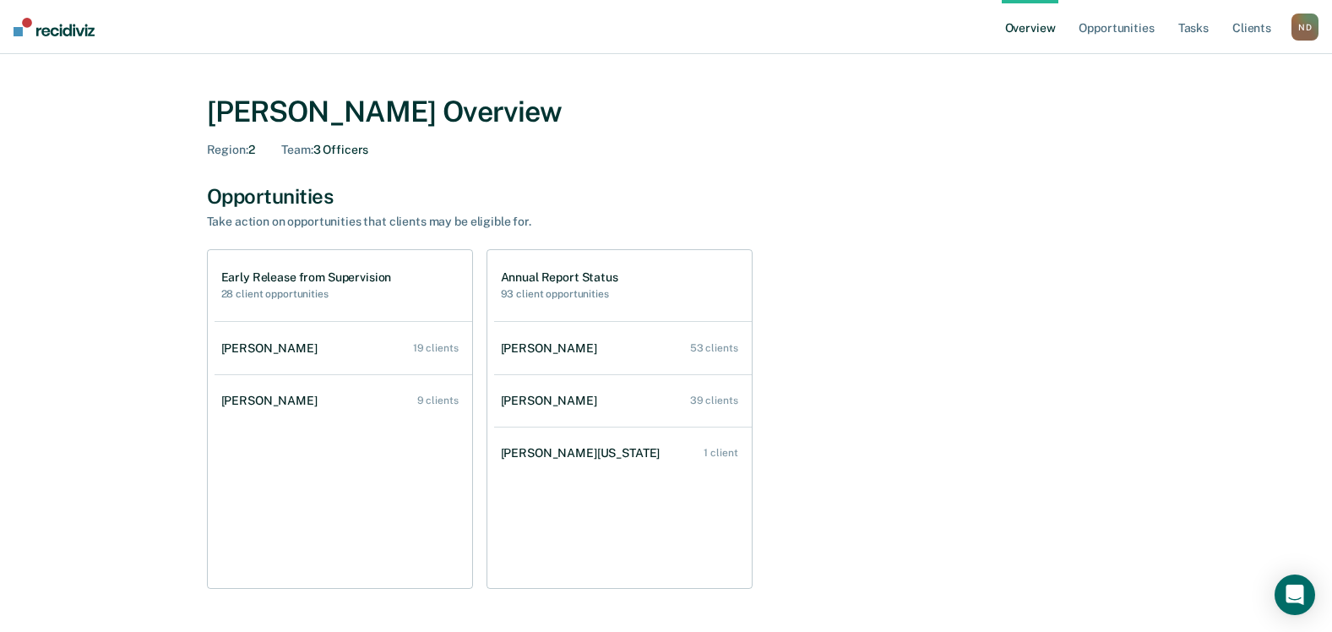
click at [306, 281] on h1 "Early Release from Supervision" at bounding box center [306, 277] width 171 height 14
click at [294, 296] on h2 "28 client opportunities" at bounding box center [306, 294] width 171 height 12
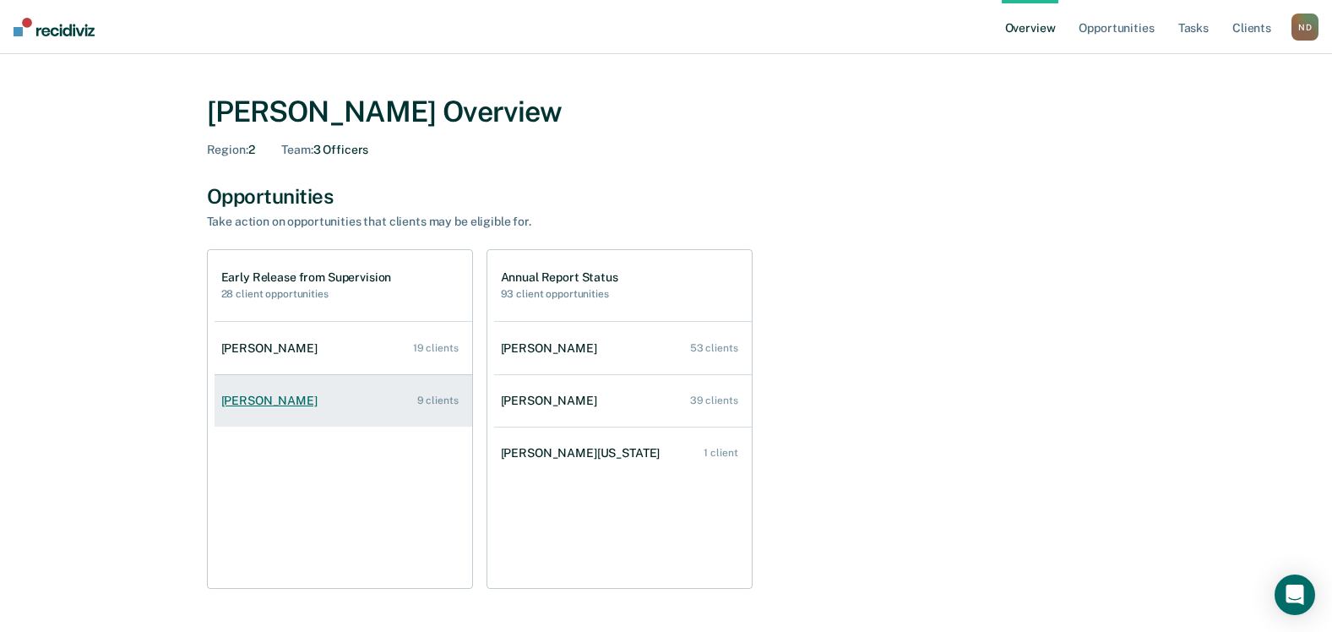
click at [261, 396] on div "[PERSON_NAME]" at bounding box center [272, 401] width 103 height 14
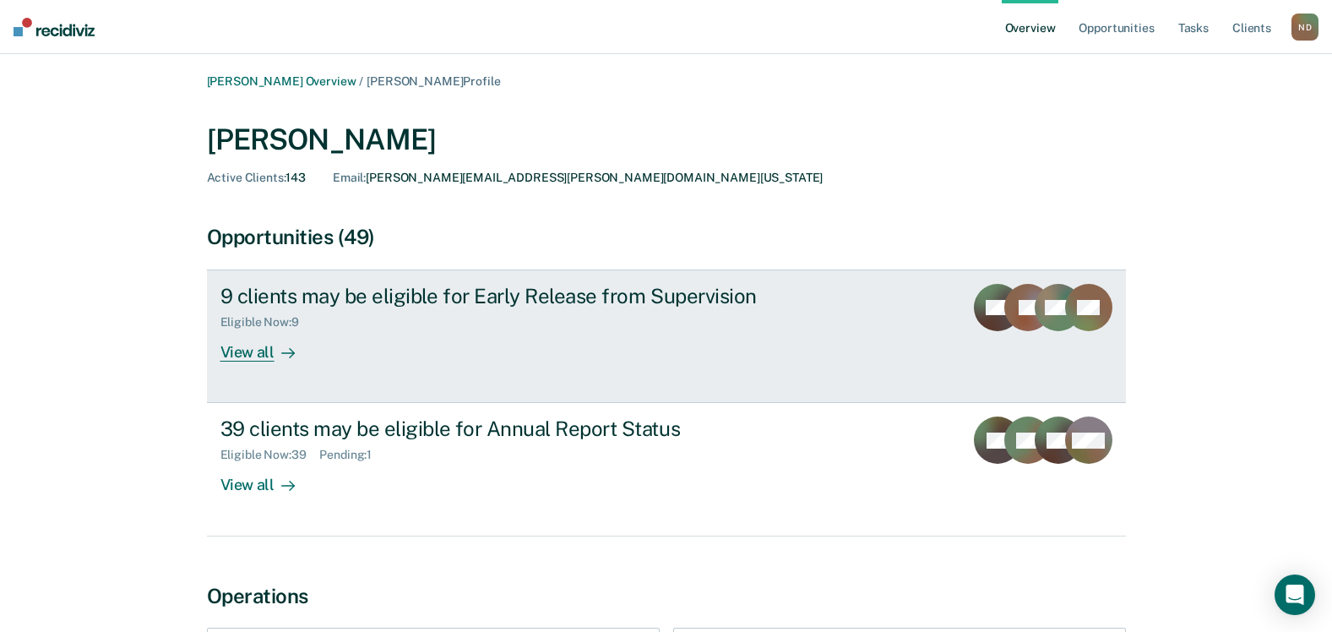
click at [311, 306] on div "9 clients may be eligible for Early Release from Supervision" at bounding box center [516, 296] width 593 height 24
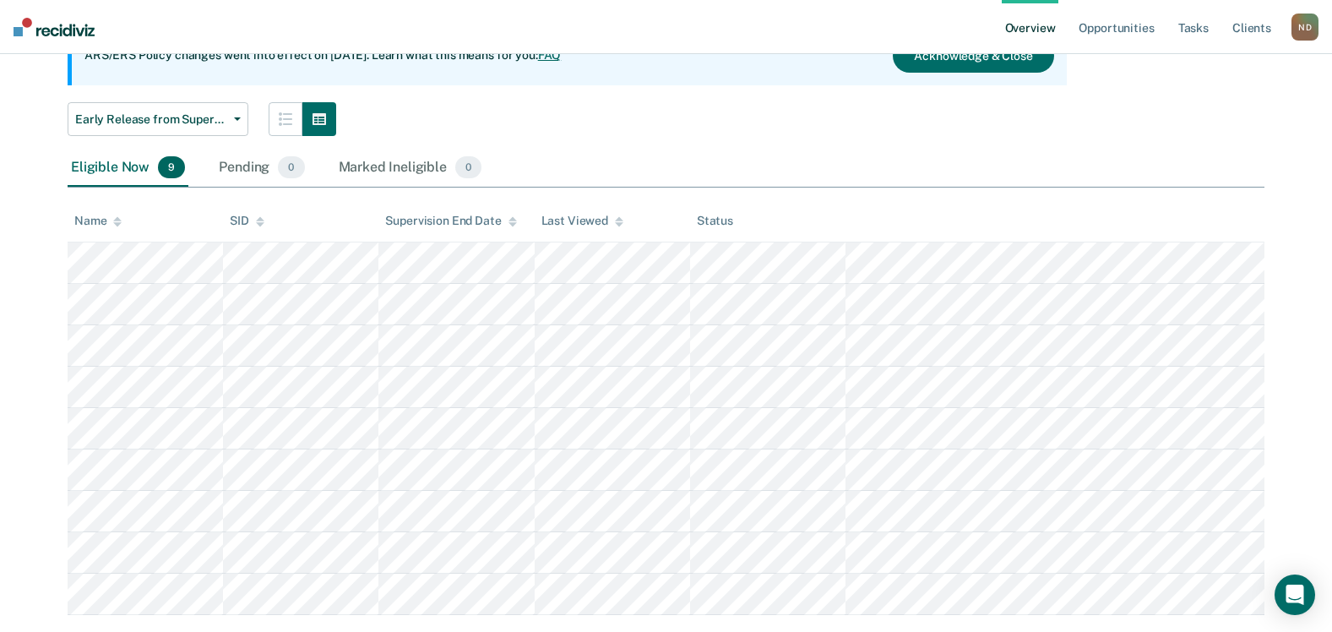
scroll to position [220, 0]
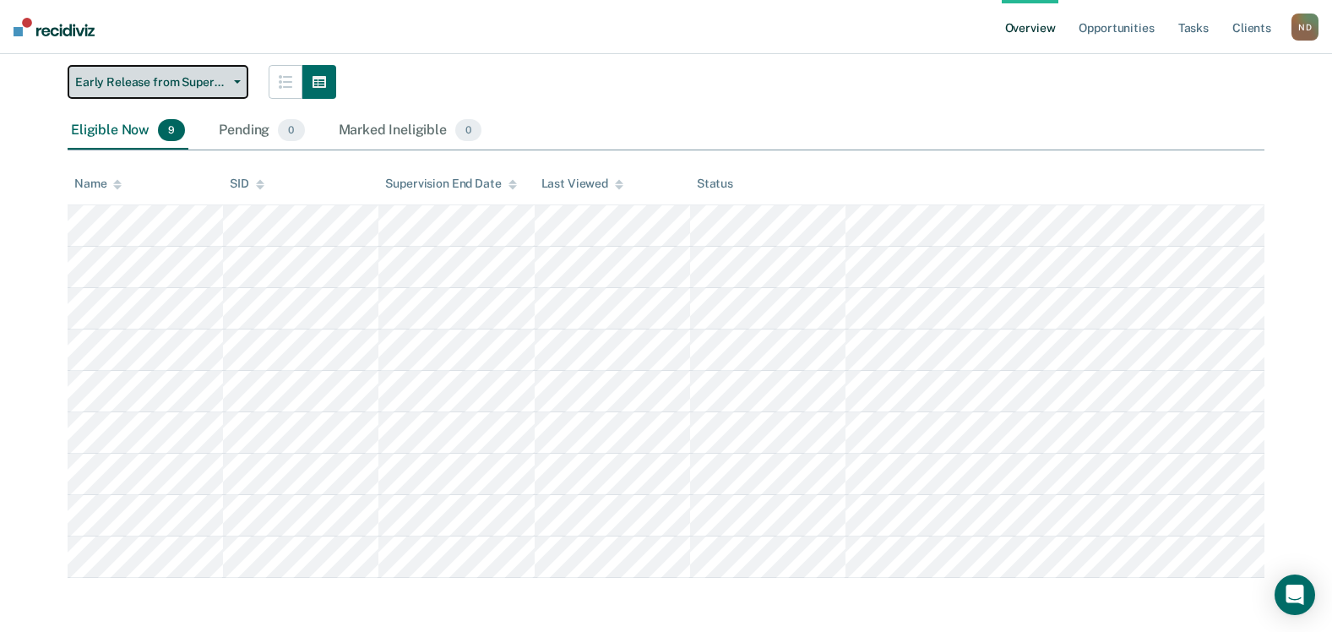
click at [233, 77] on button "Early Release from Supervision" at bounding box center [158, 82] width 181 height 34
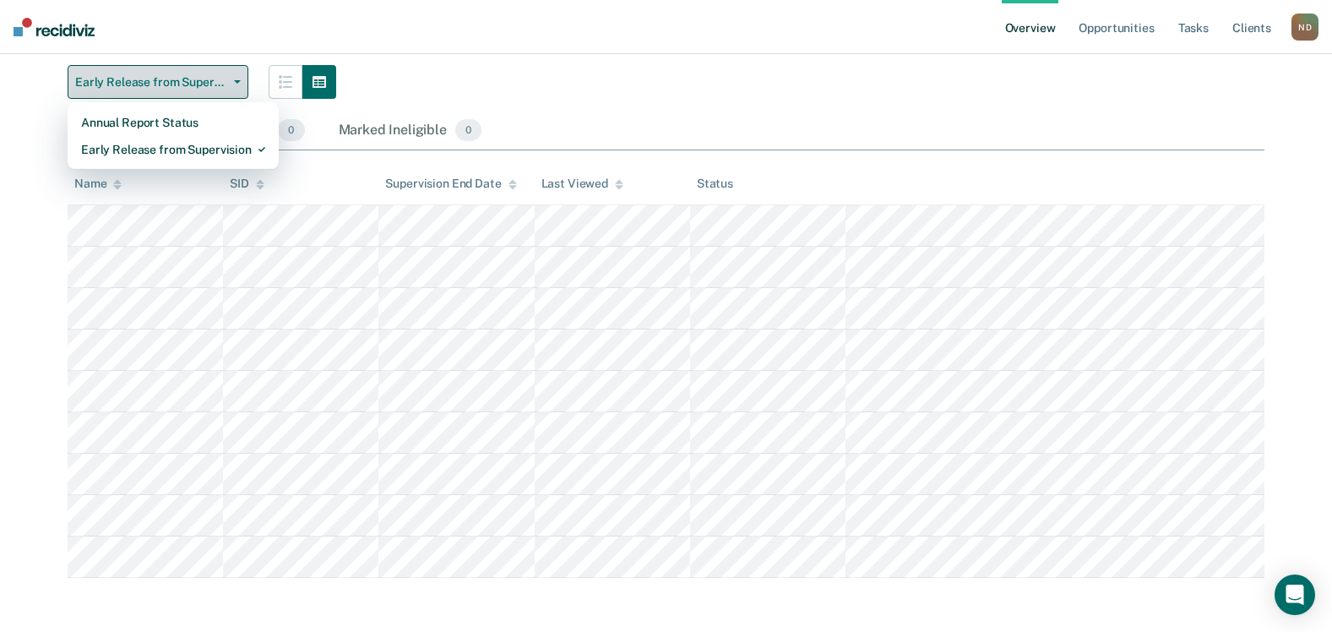
click at [233, 77] on button "Early Release from Supervision" at bounding box center [158, 82] width 181 height 34
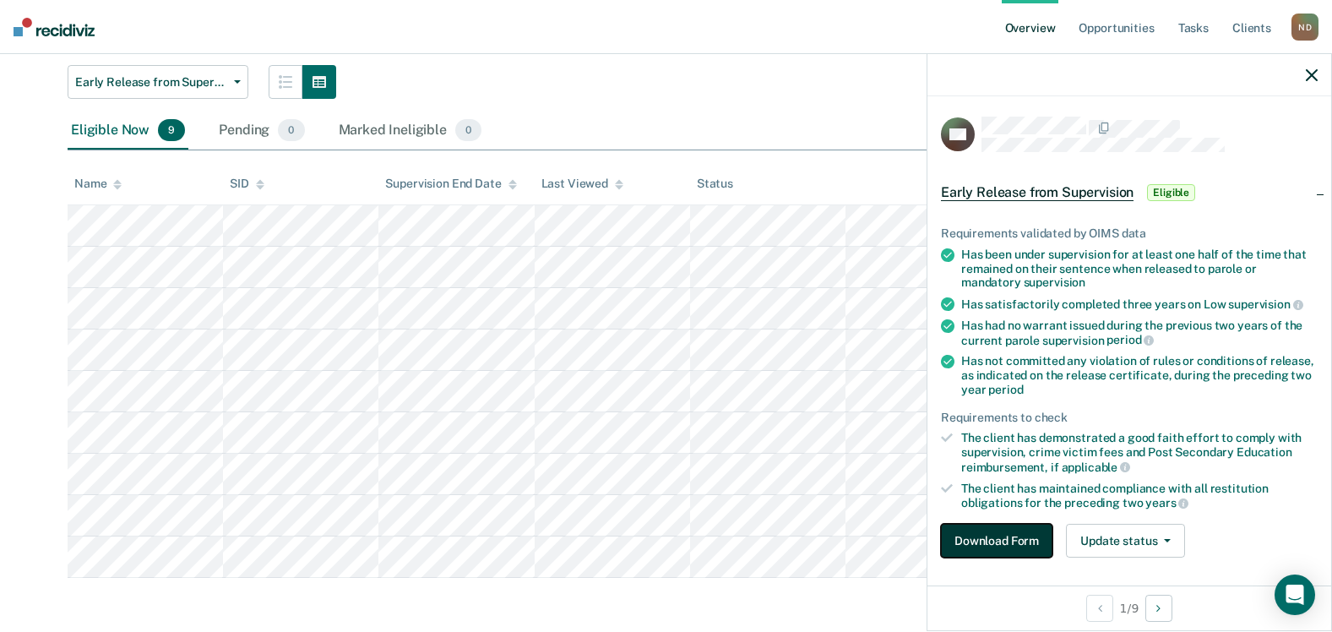
click at [1015, 536] on button "Download Form" at bounding box center [996, 541] width 111 height 34
